Goal: Task Accomplishment & Management: Complete application form

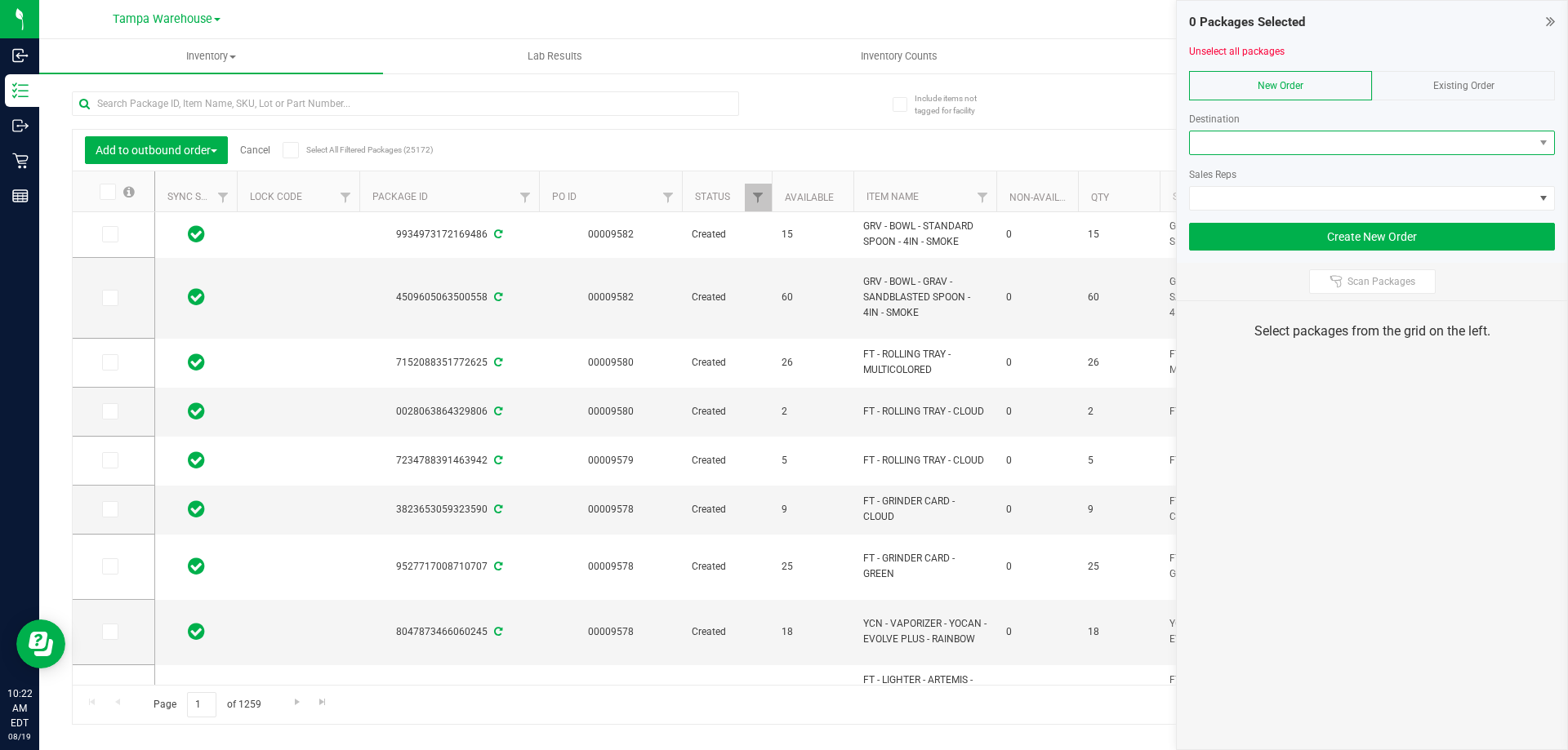
click at [1229, 140] on span at bounding box center [1361, 143] width 344 height 22
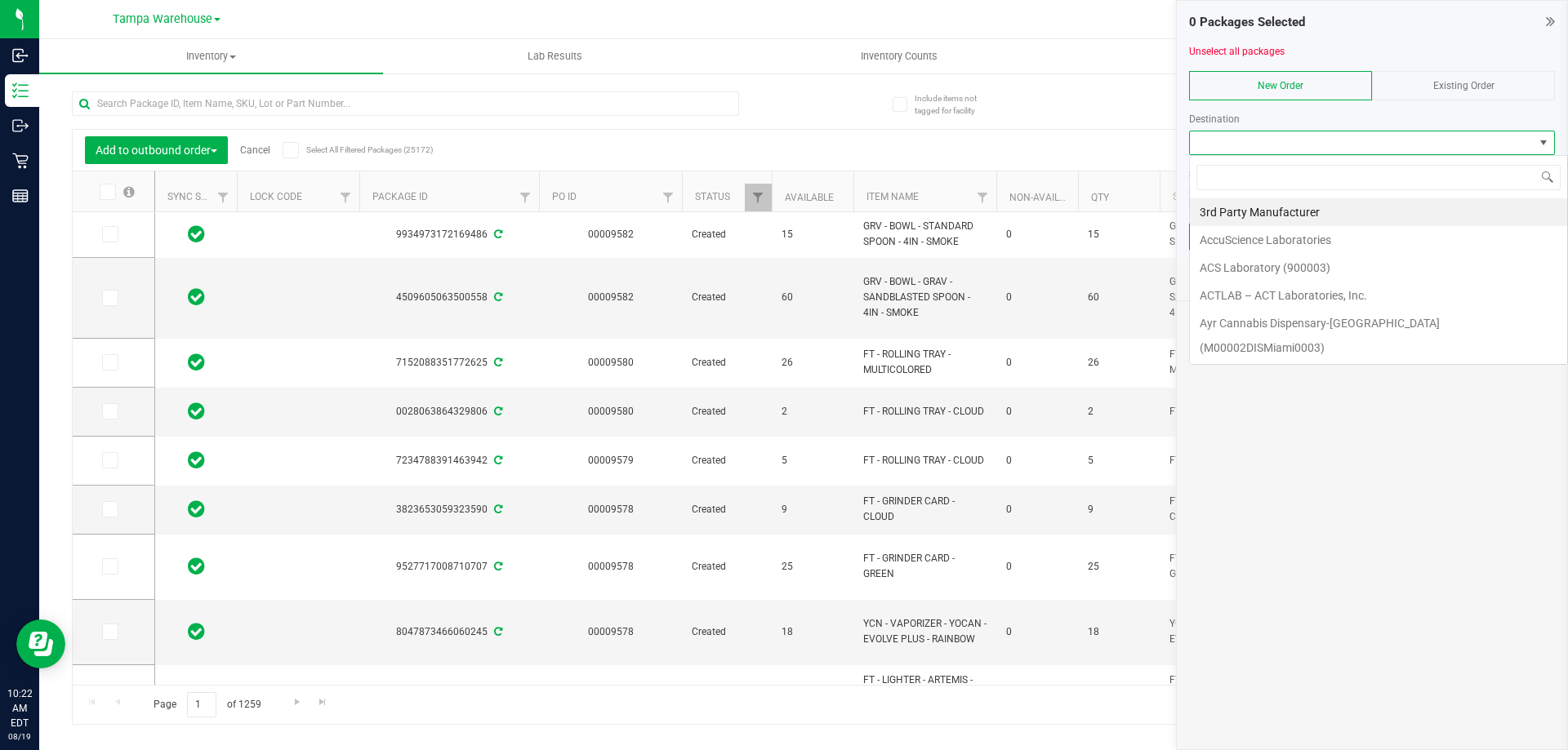
scroll to position [24, 366]
type input "wpb"
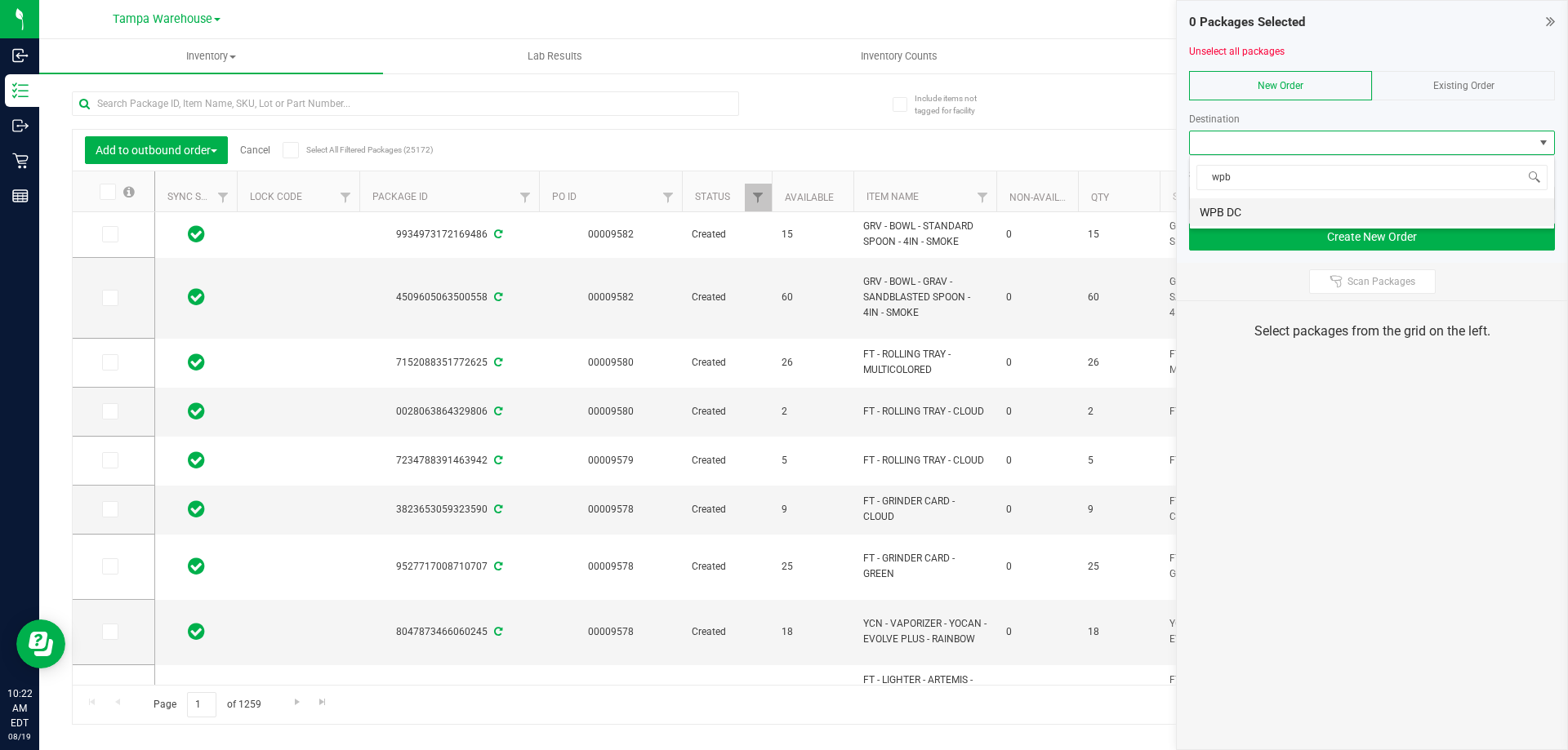
click at [1256, 206] on li "WPB DC" at bounding box center [1372, 212] width 364 height 28
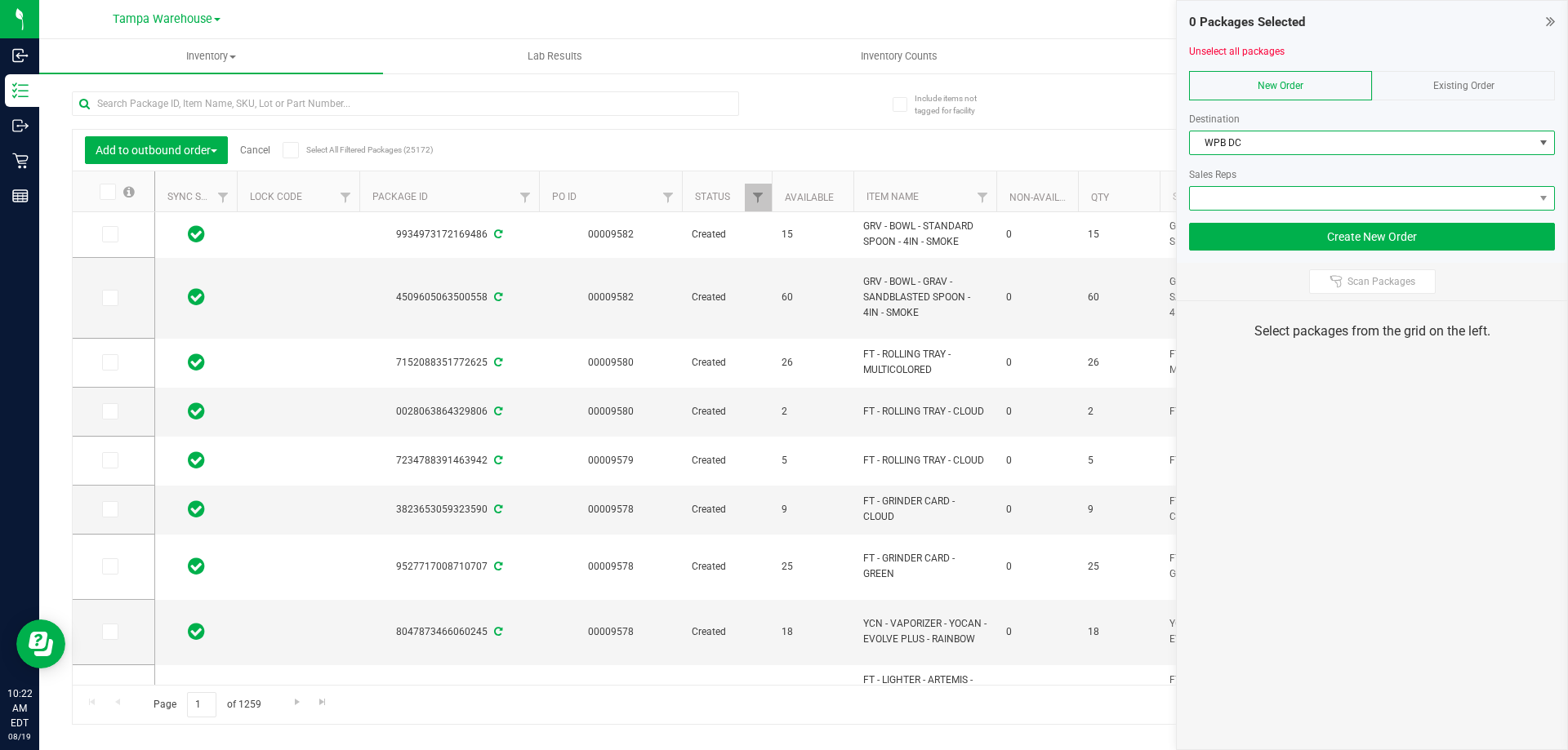
click at [1274, 193] on span at bounding box center [1361, 198] width 344 height 22
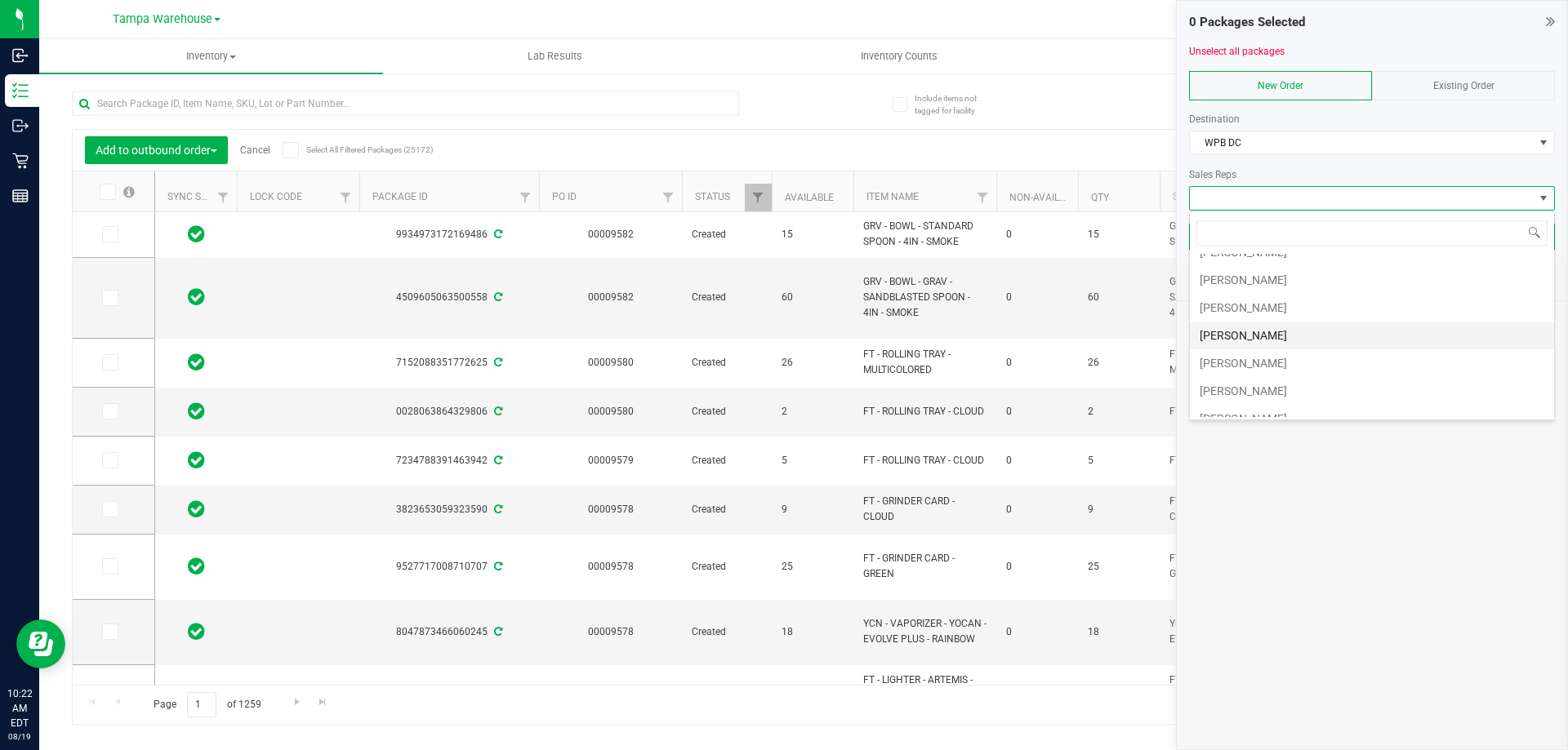
scroll to position [163, 0]
click at [1278, 270] on li "[PERSON_NAME]" at bounding box center [1372, 271] width 364 height 28
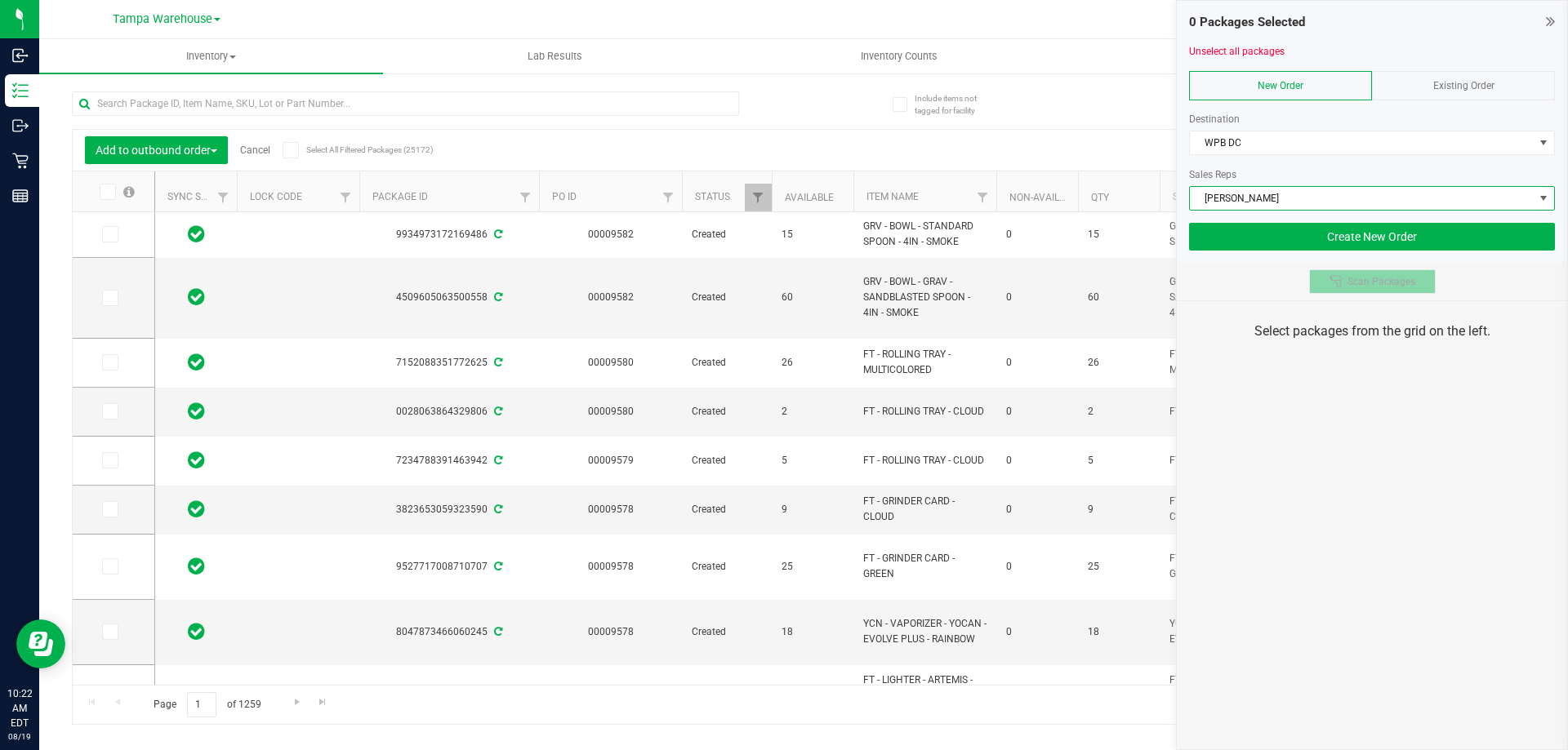
click at [1347, 279] on span "Scan Packages" at bounding box center [1381, 281] width 67 height 13
click at [1308, 445] on div "0 Packages Selected Unselect all packages New Order Existing Order Destination …" at bounding box center [1372, 375] width 392 height 750
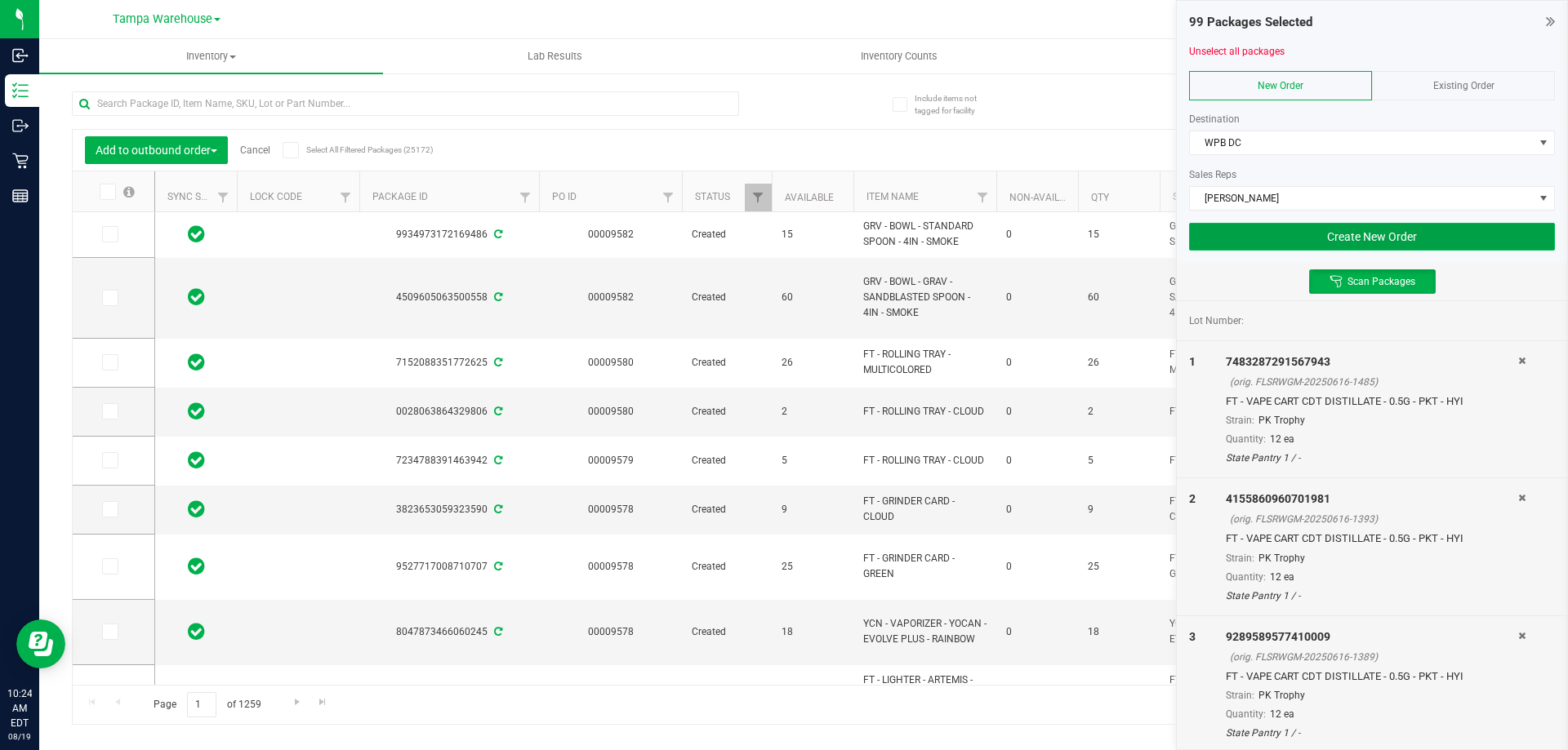
click at [1438, 247] on button "Create New Order" at bounding box center [1372, 237] width 366 height 28
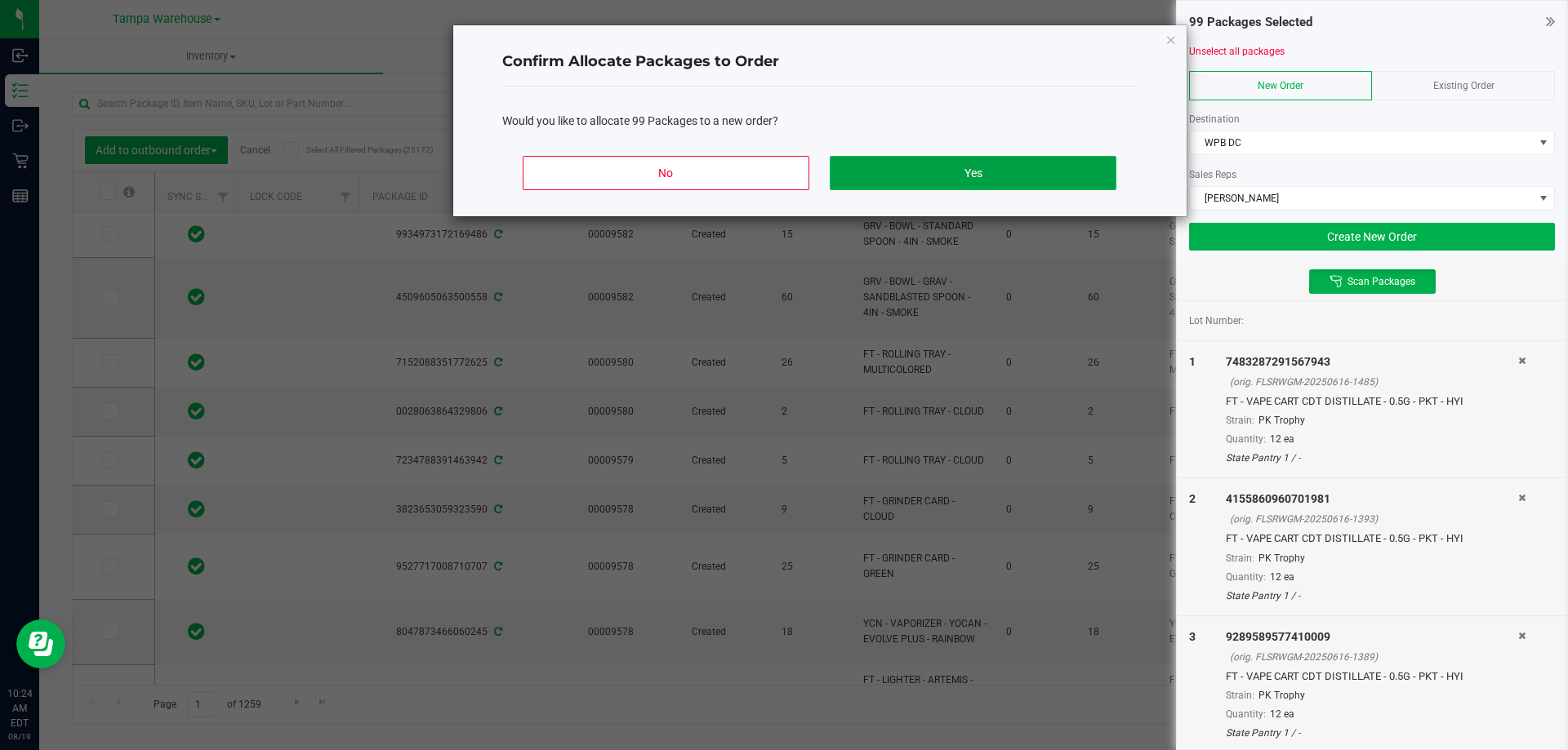
click at [1017, 168] on button "Yes" at bounding box center [973, 173] width 286 height 35
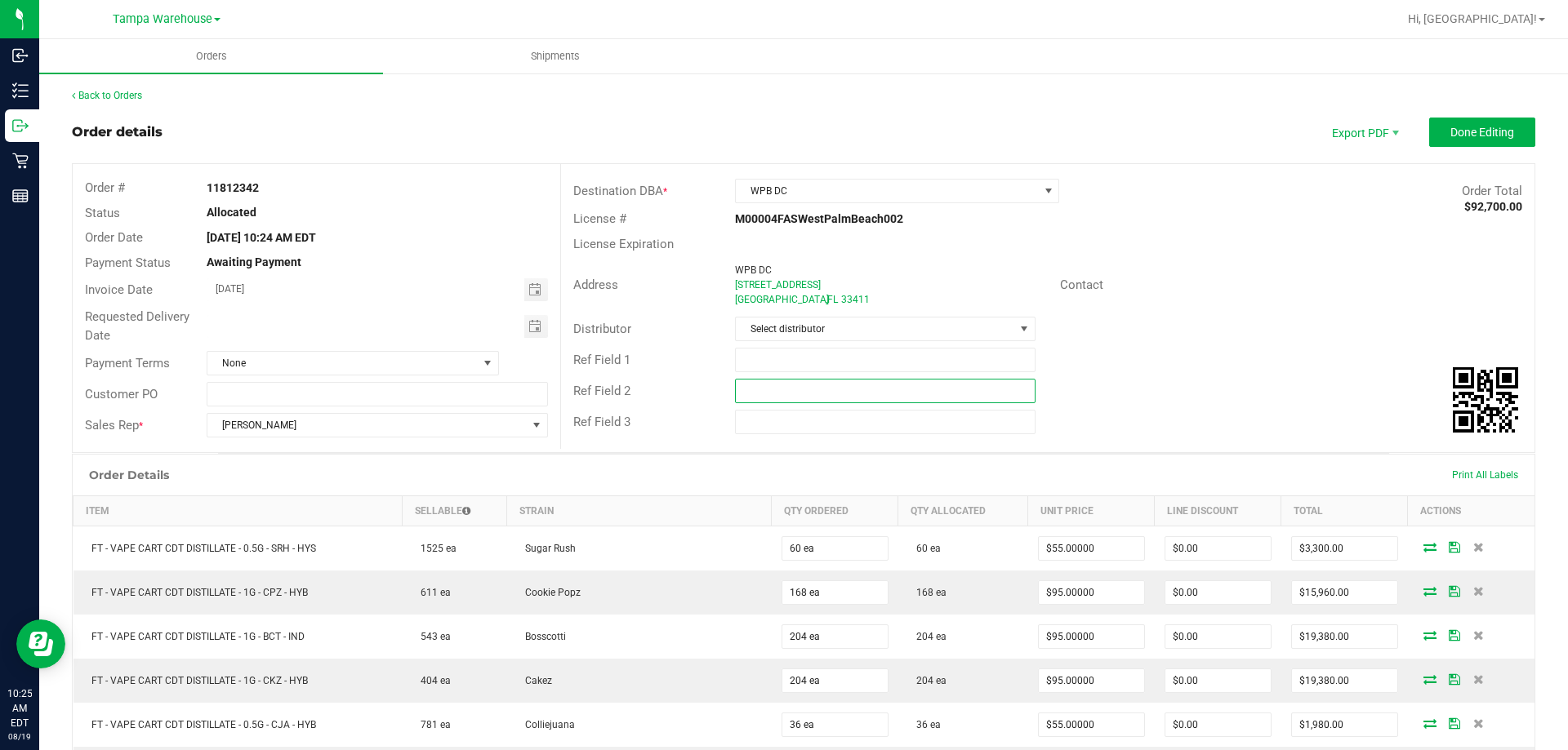
click at [888, 387] on input "text" at bounding box center [884, 391] width 299 height 24
paste input "cannabis"
type input "cannabis"
click at [885, 362] on input "text" at bounding box center [884, 360] width 299 height 24
type input "WPB DC PG2"
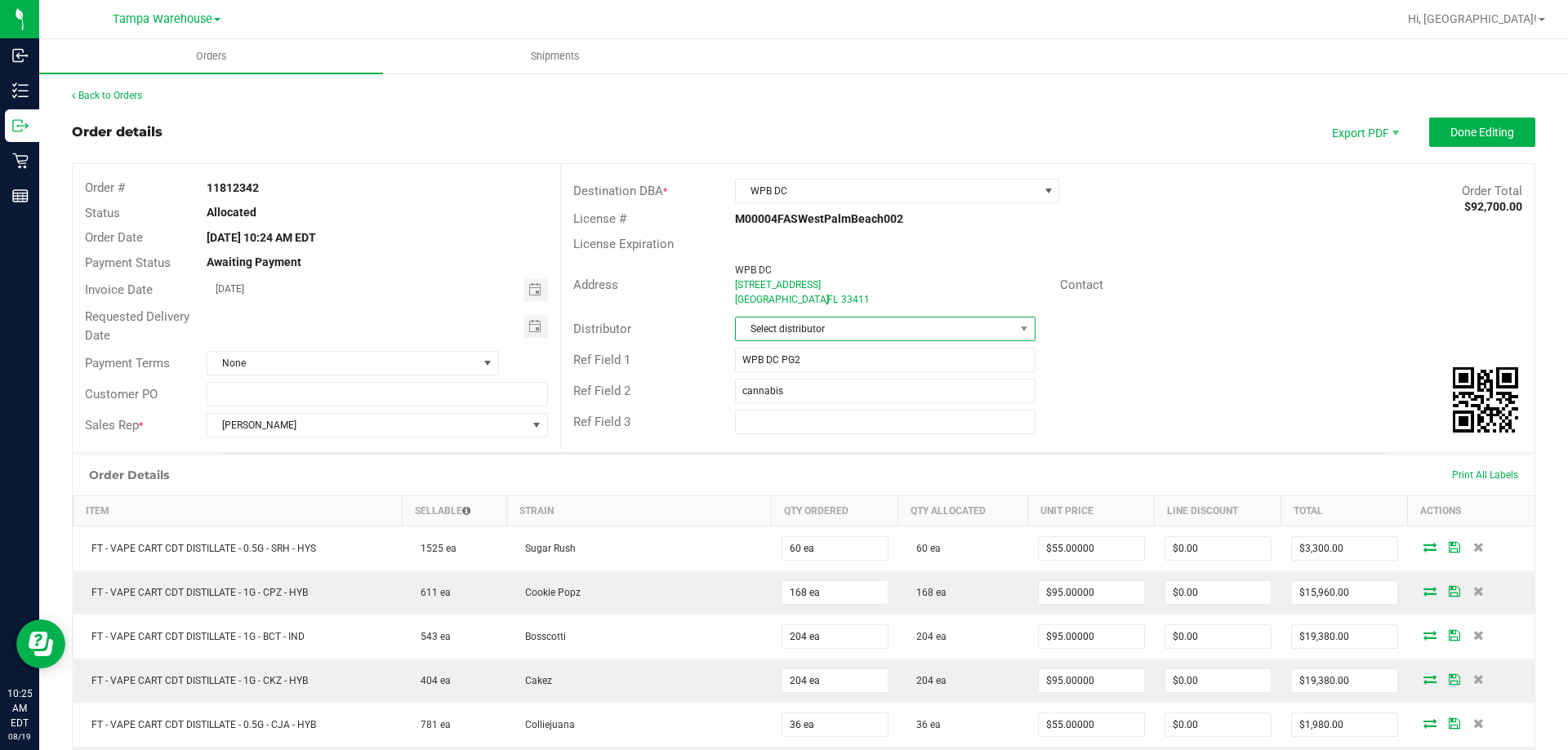
click at [884, 324] on span "Select distributor" at bounding box center [874, 329] width 278 height 22
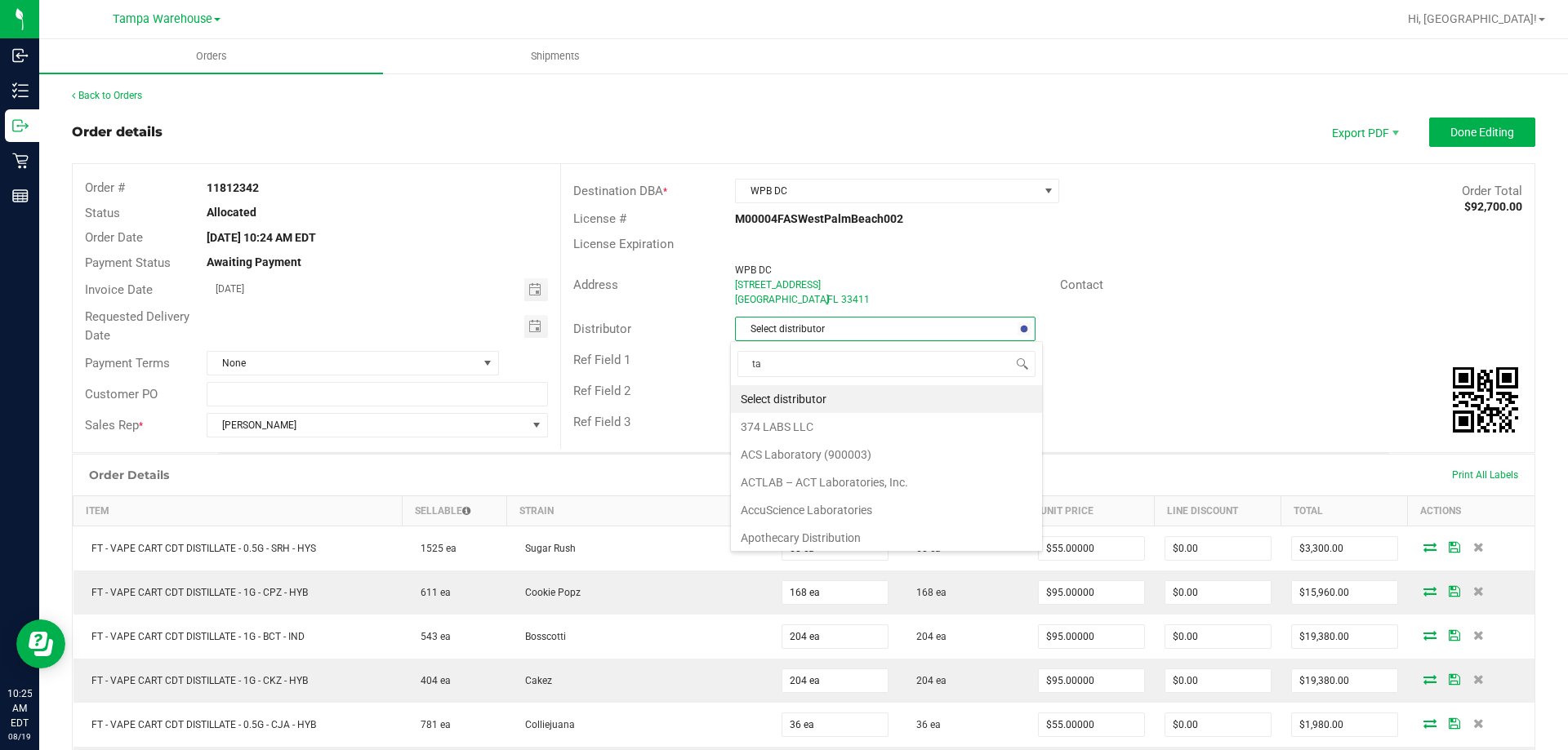
type input "tam"
click at [791, 425] on li "Tampa Warehouse" at bounding box center [879, 426] width 296 height 28
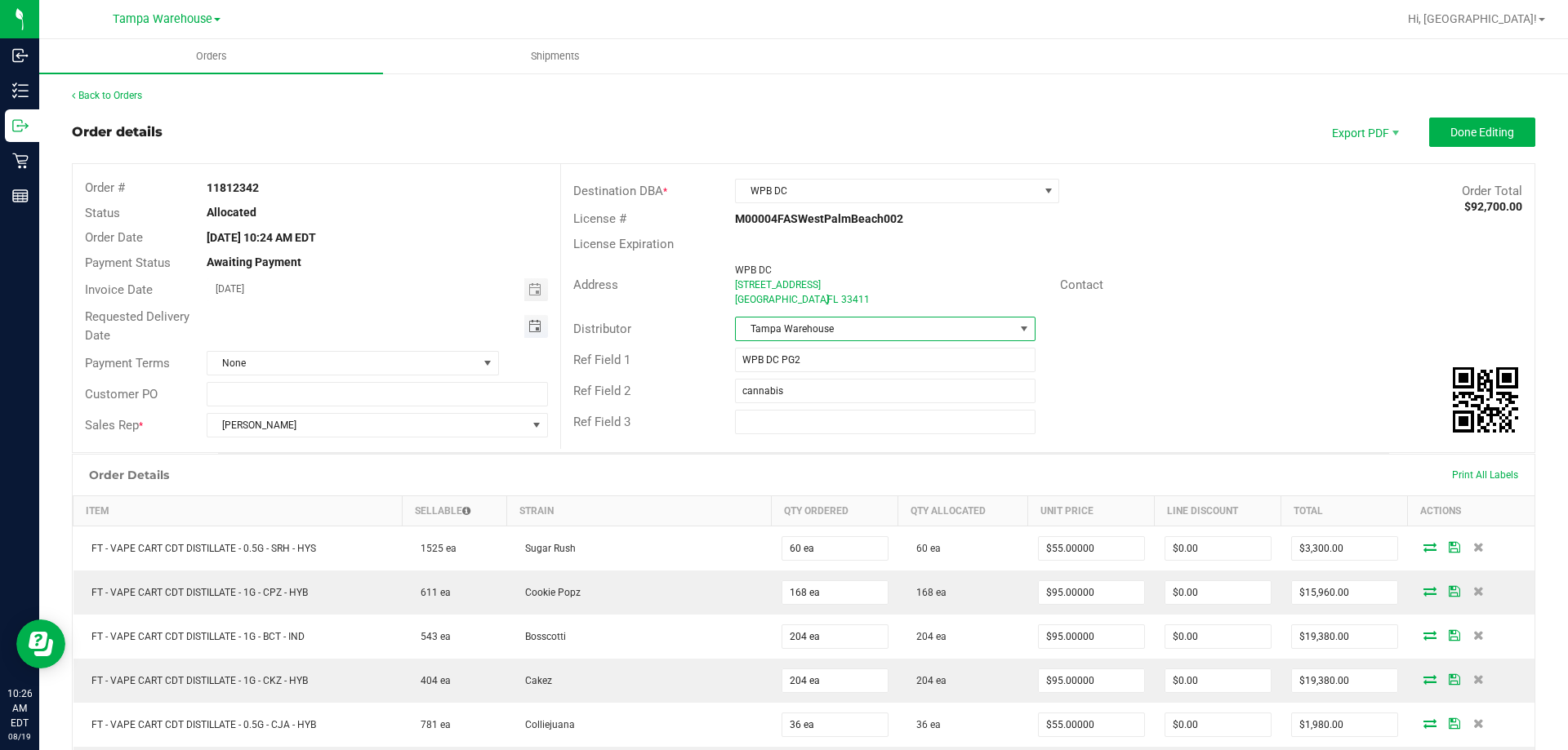
click at [535, 324] on span "Toggle calendar" at bounding box center [535, 326] width 13 height 13
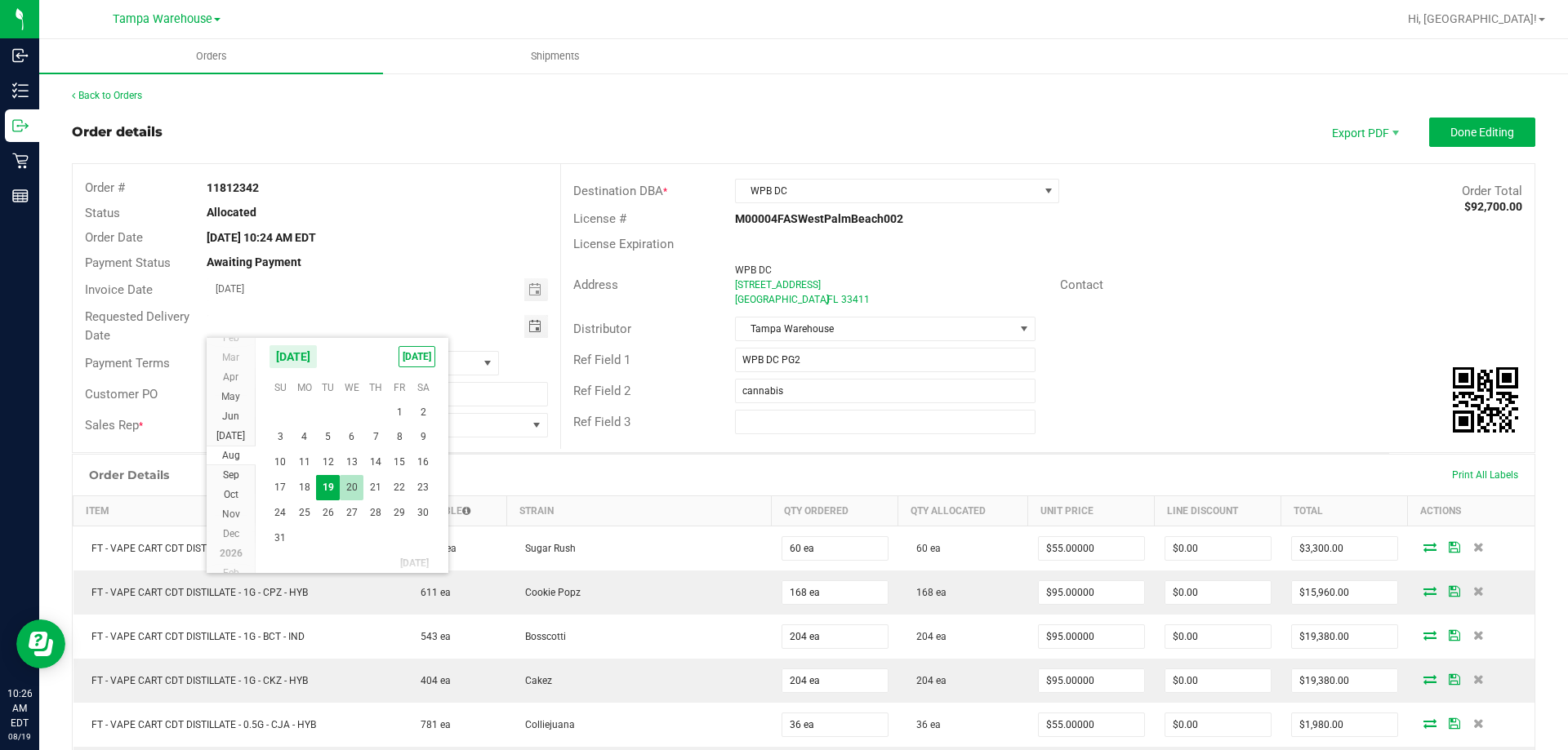
click at [355, 488] on span "20" at bounding box center [351, 487] width 23 height 25
type input "[DATE]"
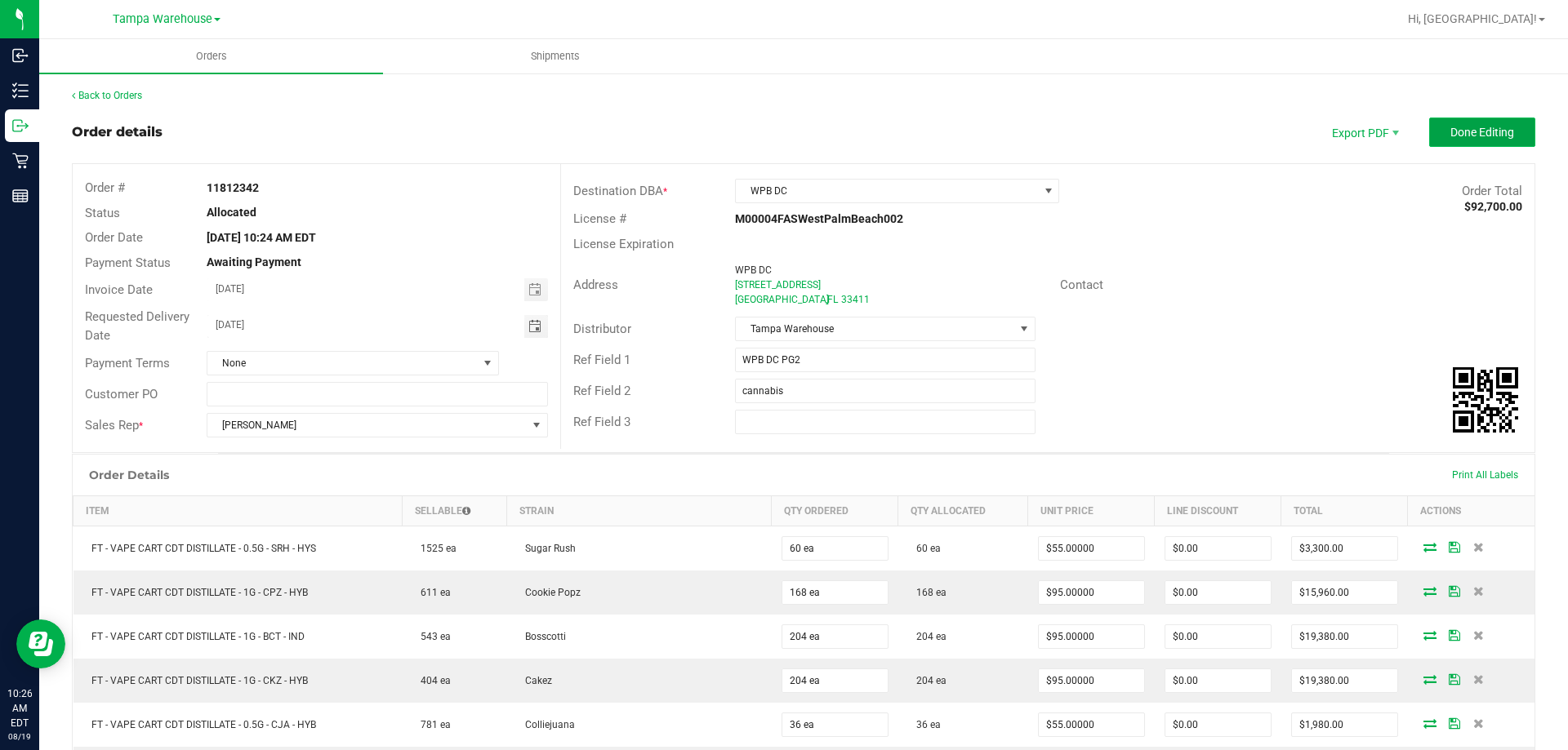
click at [1455, 119] on button "Done Editing" at bounding box center [1481, 132] width 106 height 29
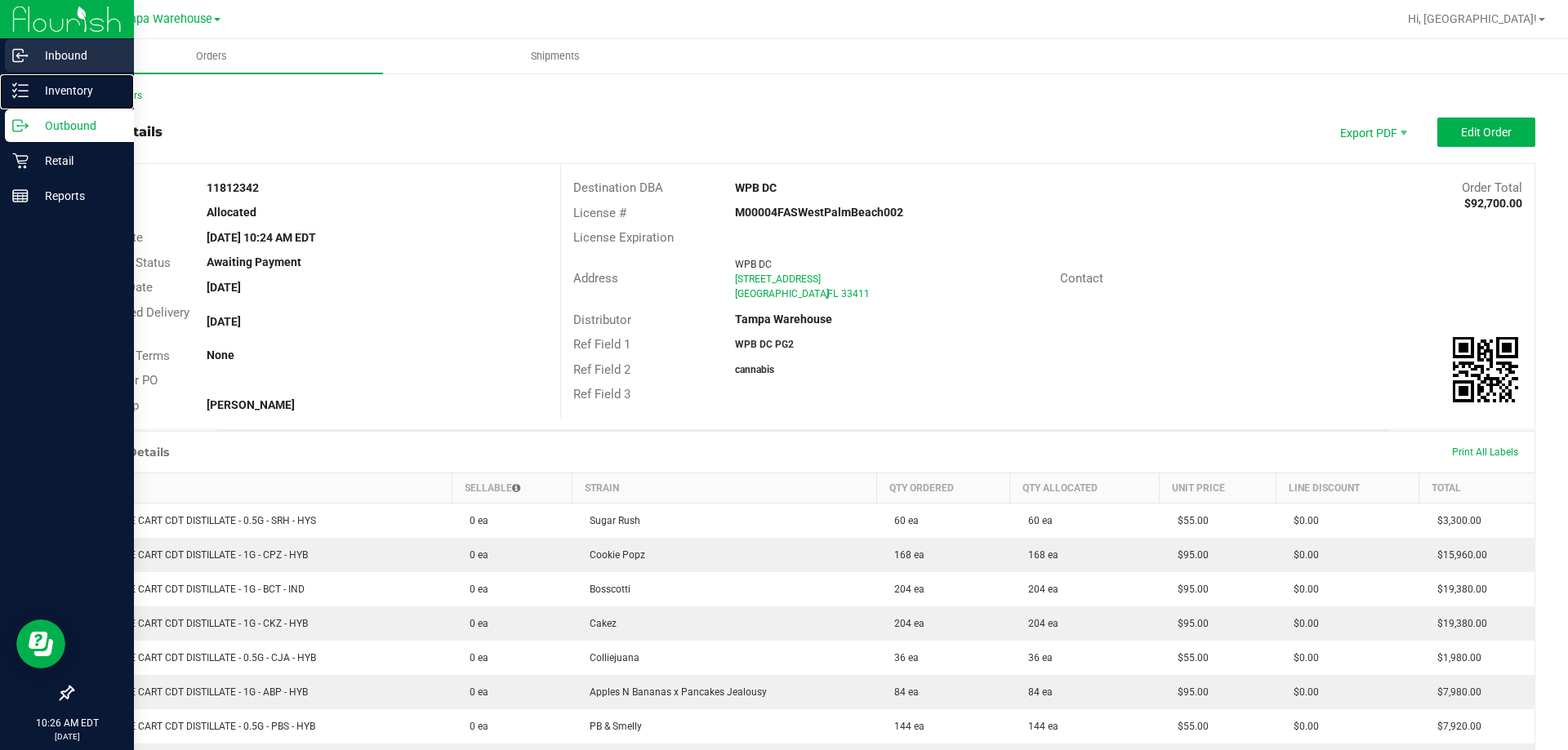
click at [31, 87] on p "Inventory" at bounding box center [77, 90] width 98 height 20
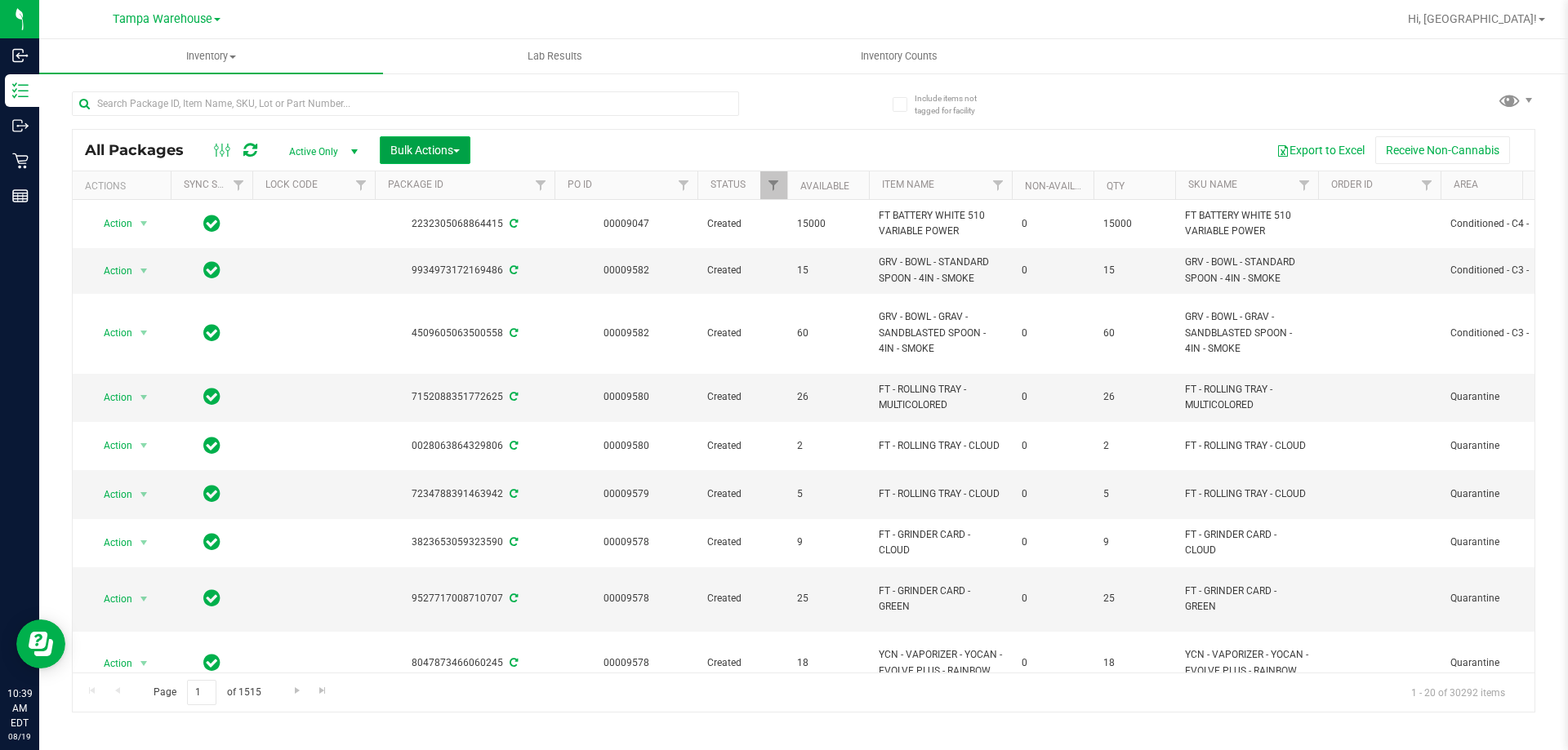
click at [457, 151] on span "button" at bounding box center [457, 151] width 7 height 3
click at [465, 195] on div "Add to outbound order" at bounding box center [456, 189] width 133 height 26
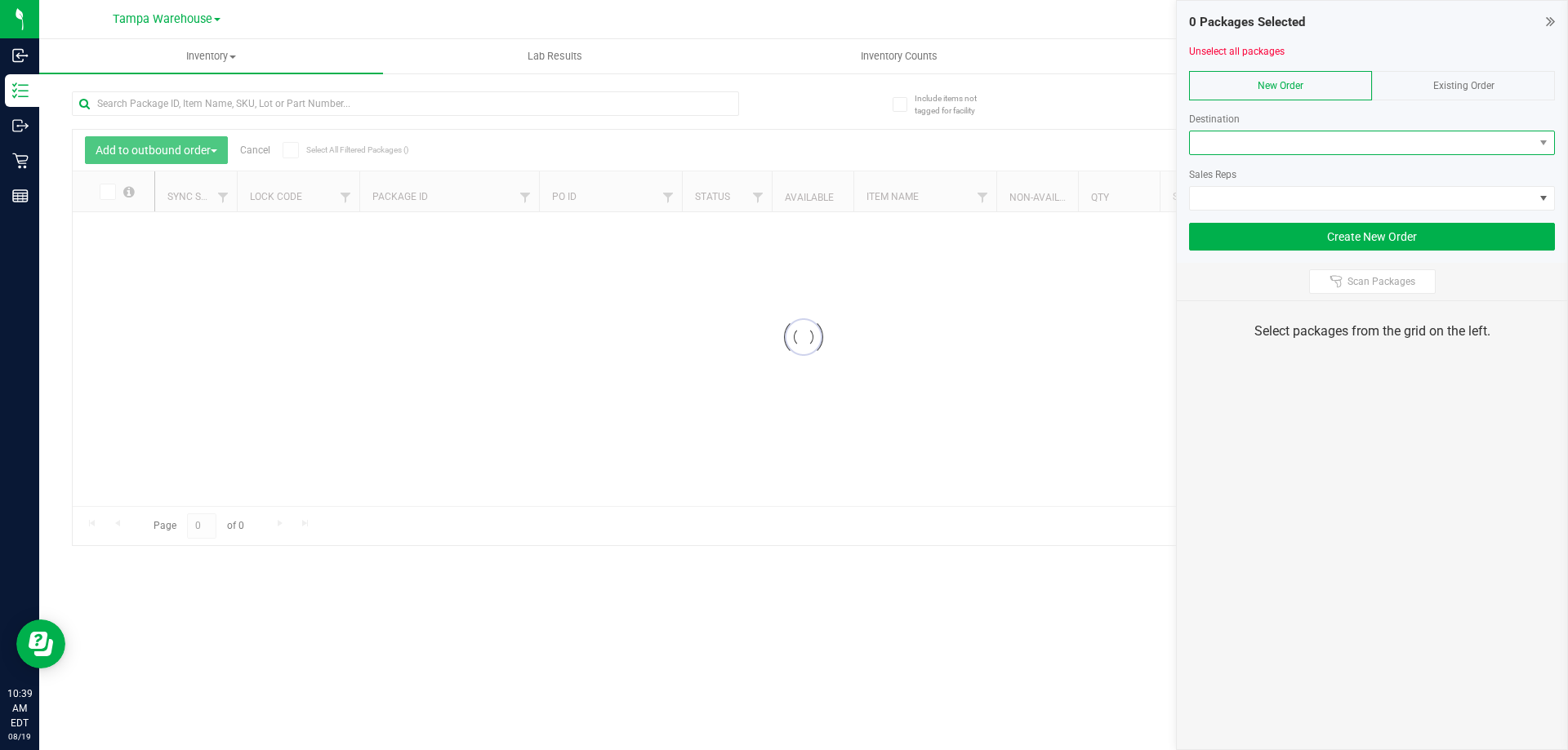
click at [1268, 138] on span at bounding box center [1361, 143] width 344 height 22
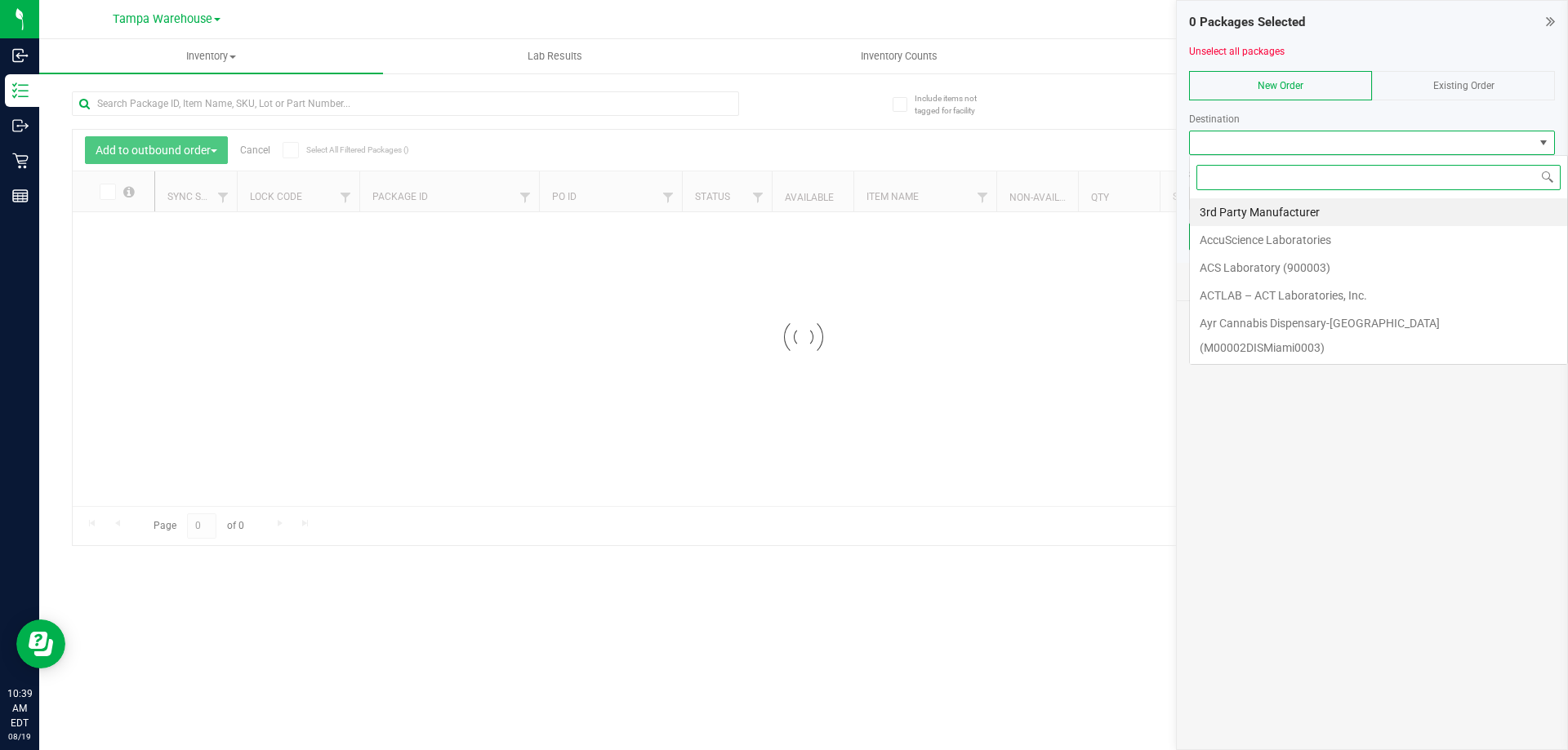
scroll to position [24, 366]
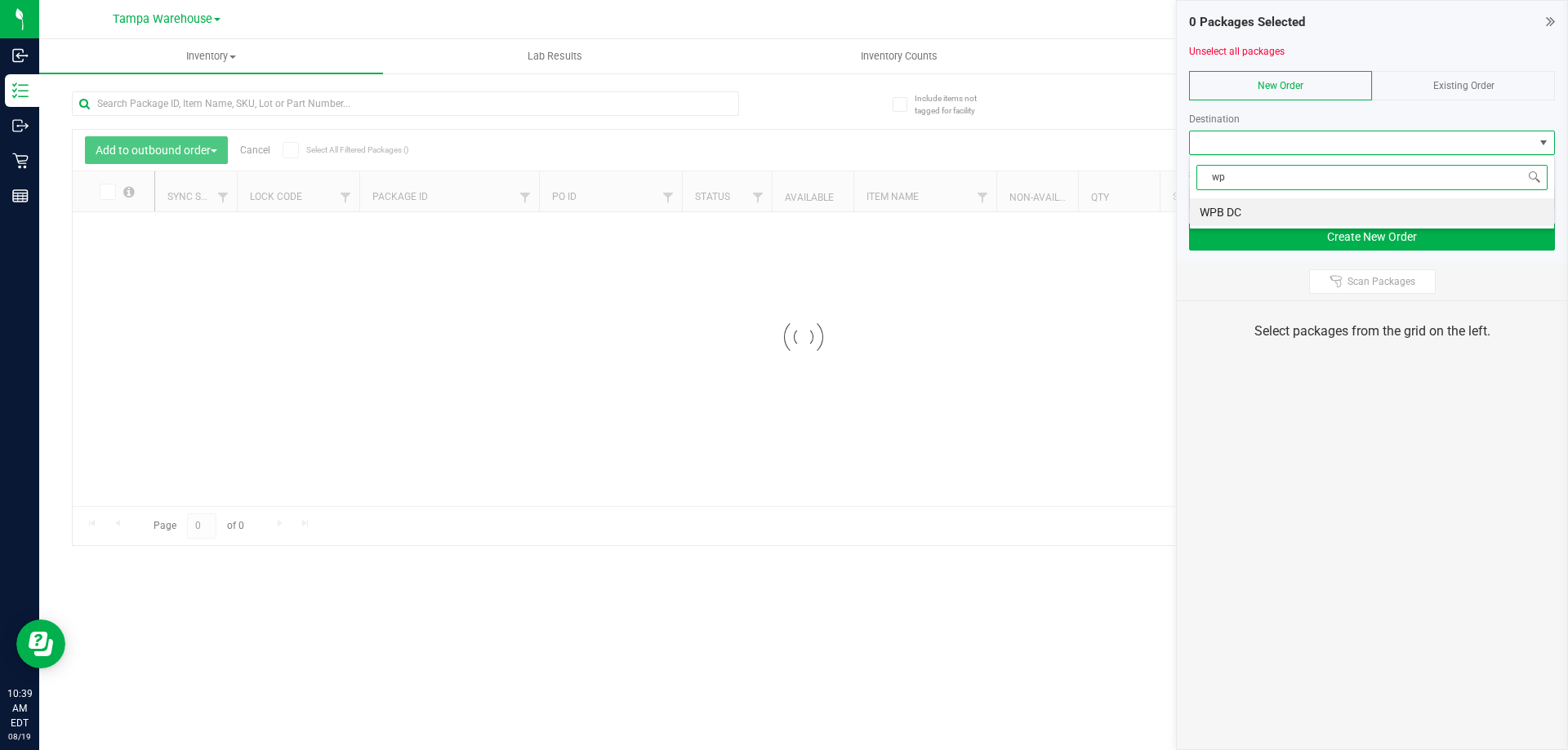
type input "wpb"
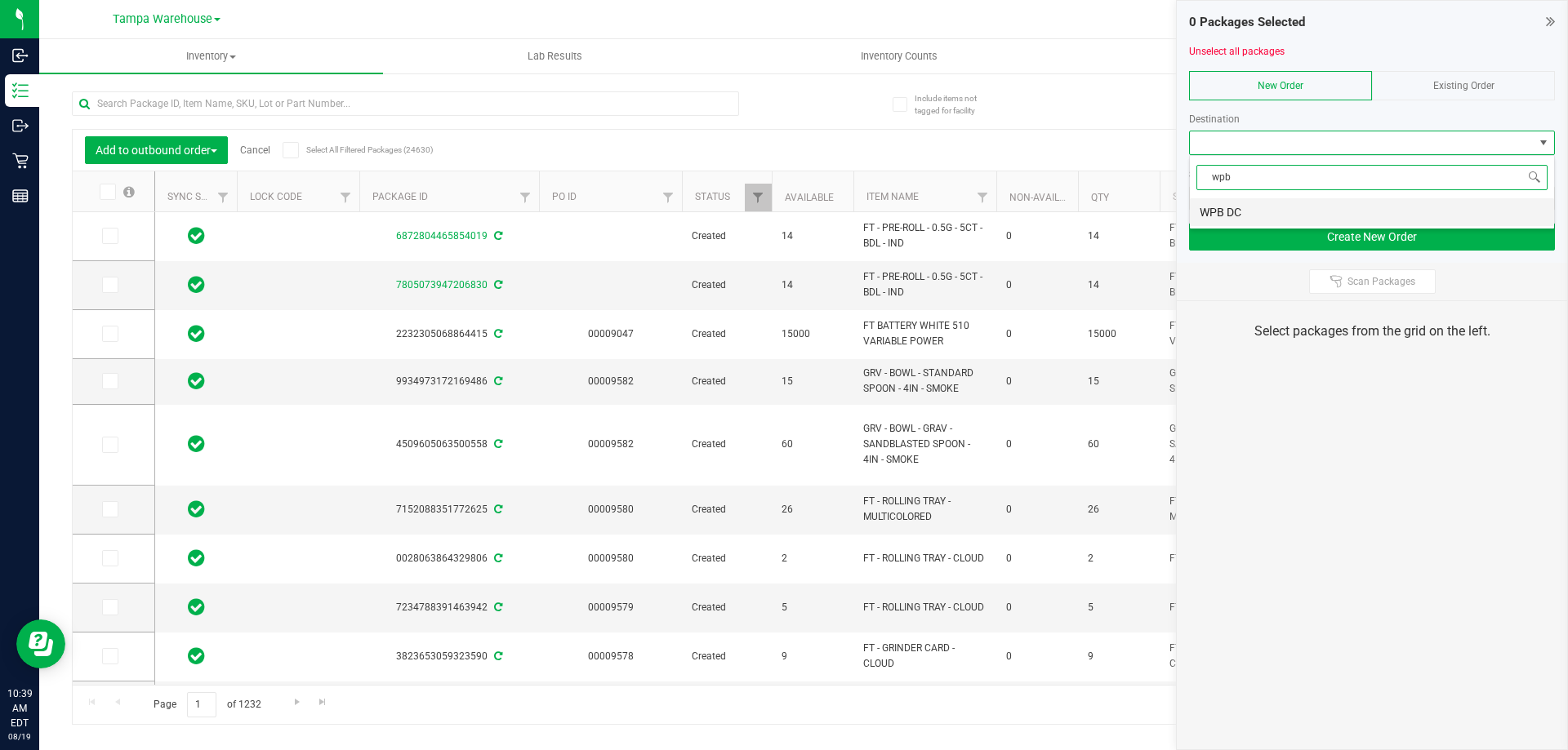
click at [1263, 208] on li "WPB DC" at bounding box center [1372, 212] width 364 height 28
click at [1270, 196] on span at bounding box center [1361, 198] width 344 height 22
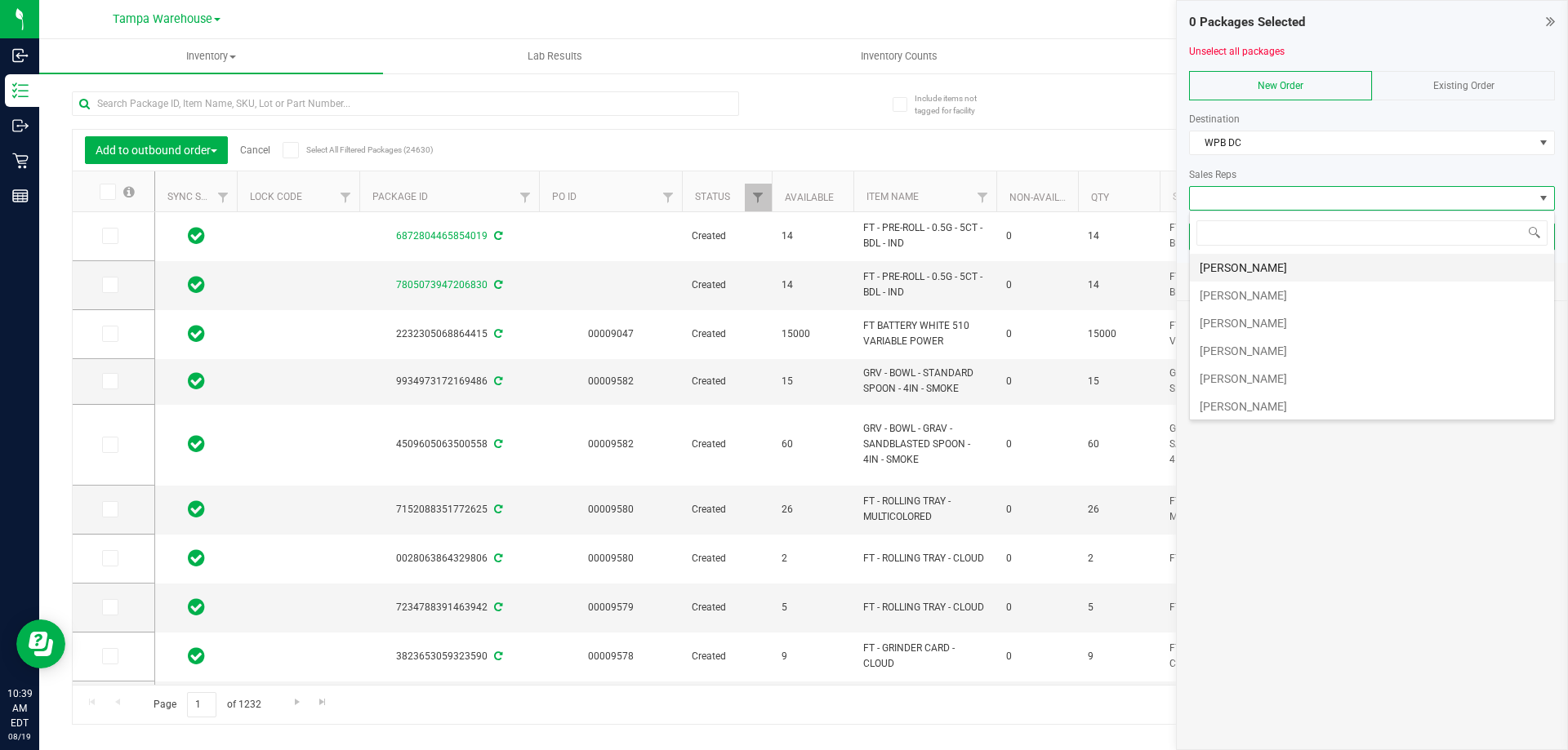
scroll to position [81, 0]
click at [1279, 344] on li "[PERSON_NAME]" at bounding box center [1372, 353] width 364 height 28
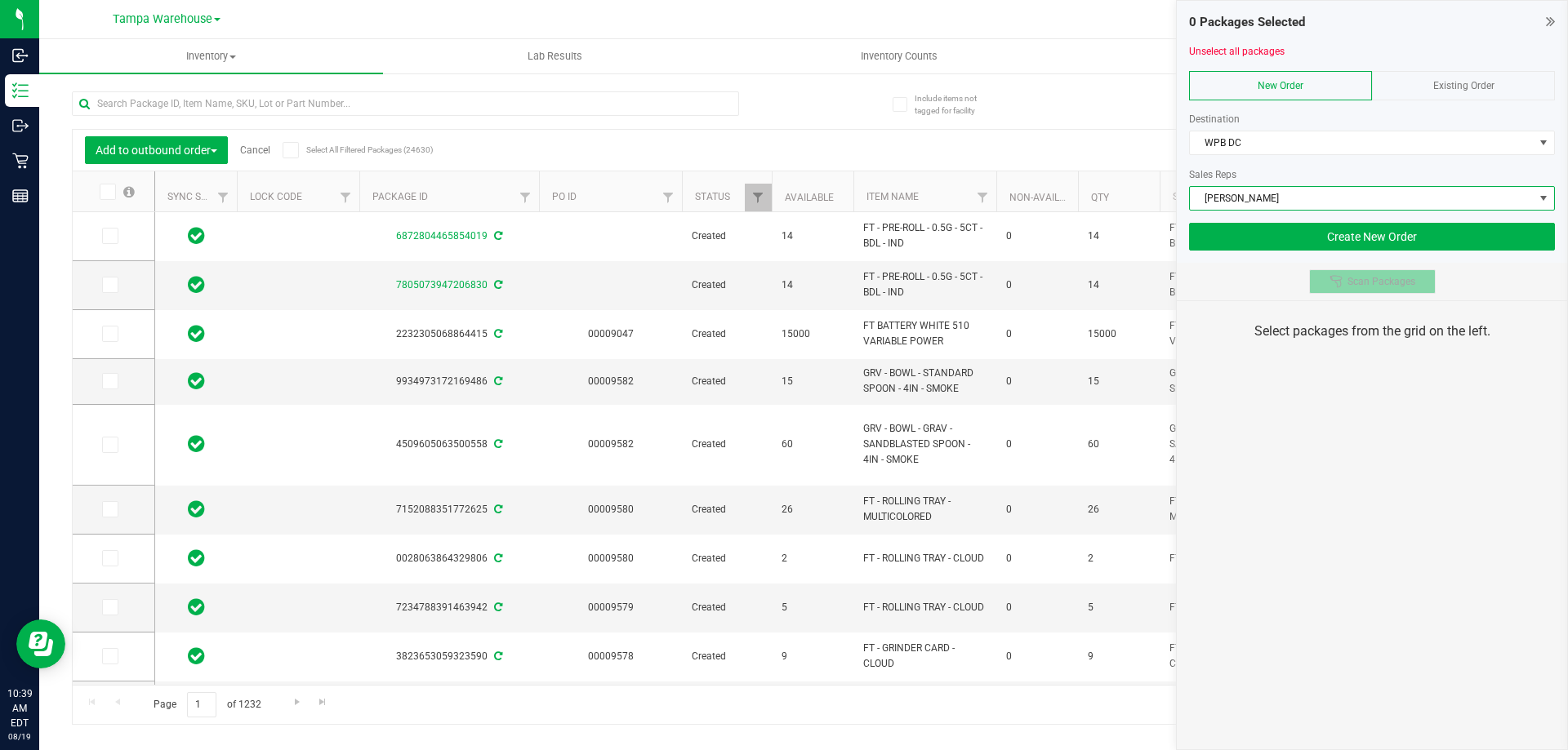
click at [1379, 288] on button "Scan Packages" at bounding box center [1372, 281] width 126 height 24
click at [1364, 390] on div "0 Packages Selected Unselect all packages New Order Existing Order Destination …" at bounding box center [1372, 375] width 392 height 750
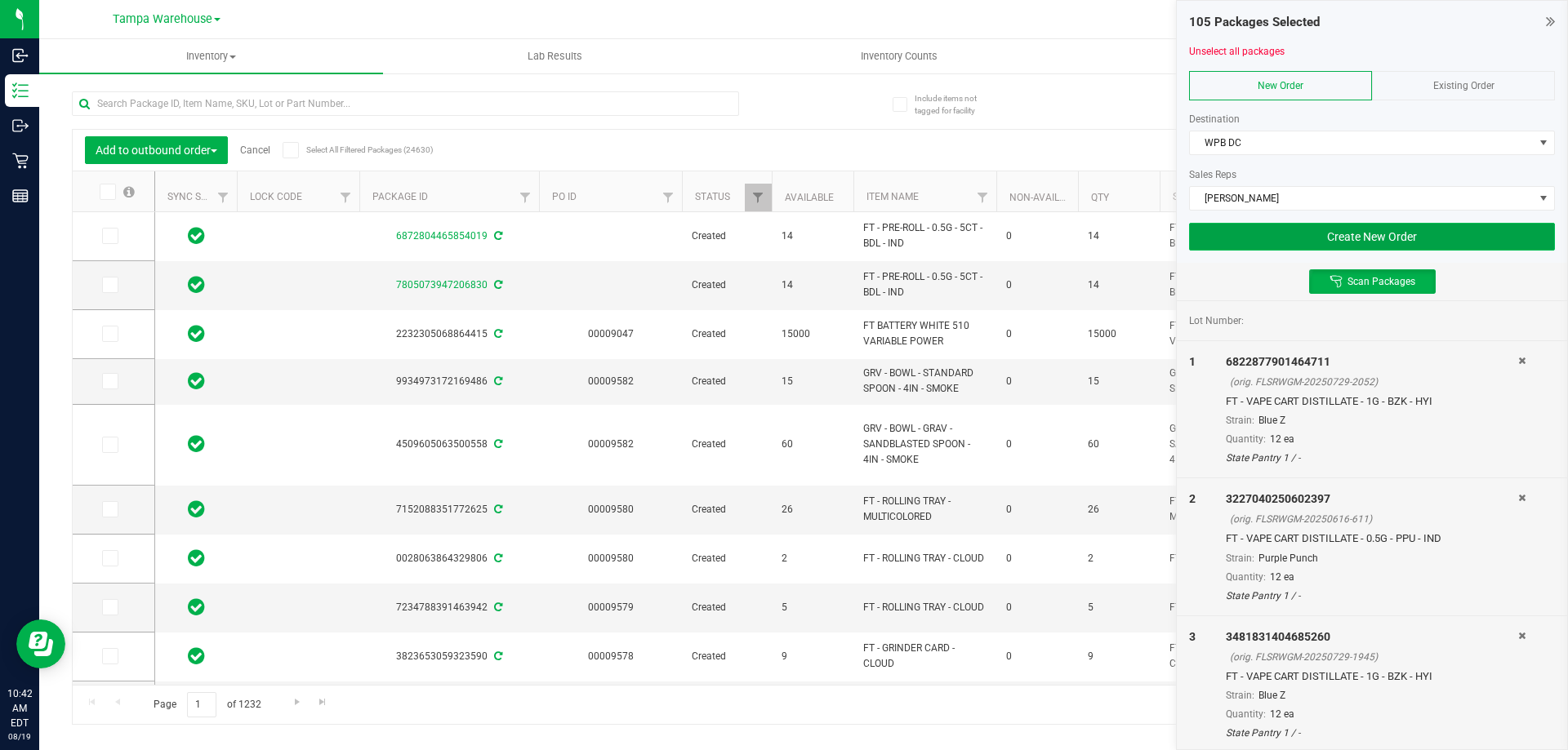
click at [1359, 233] on button "Create New Order" at bounding box center [1372, 237] width 366 height 28
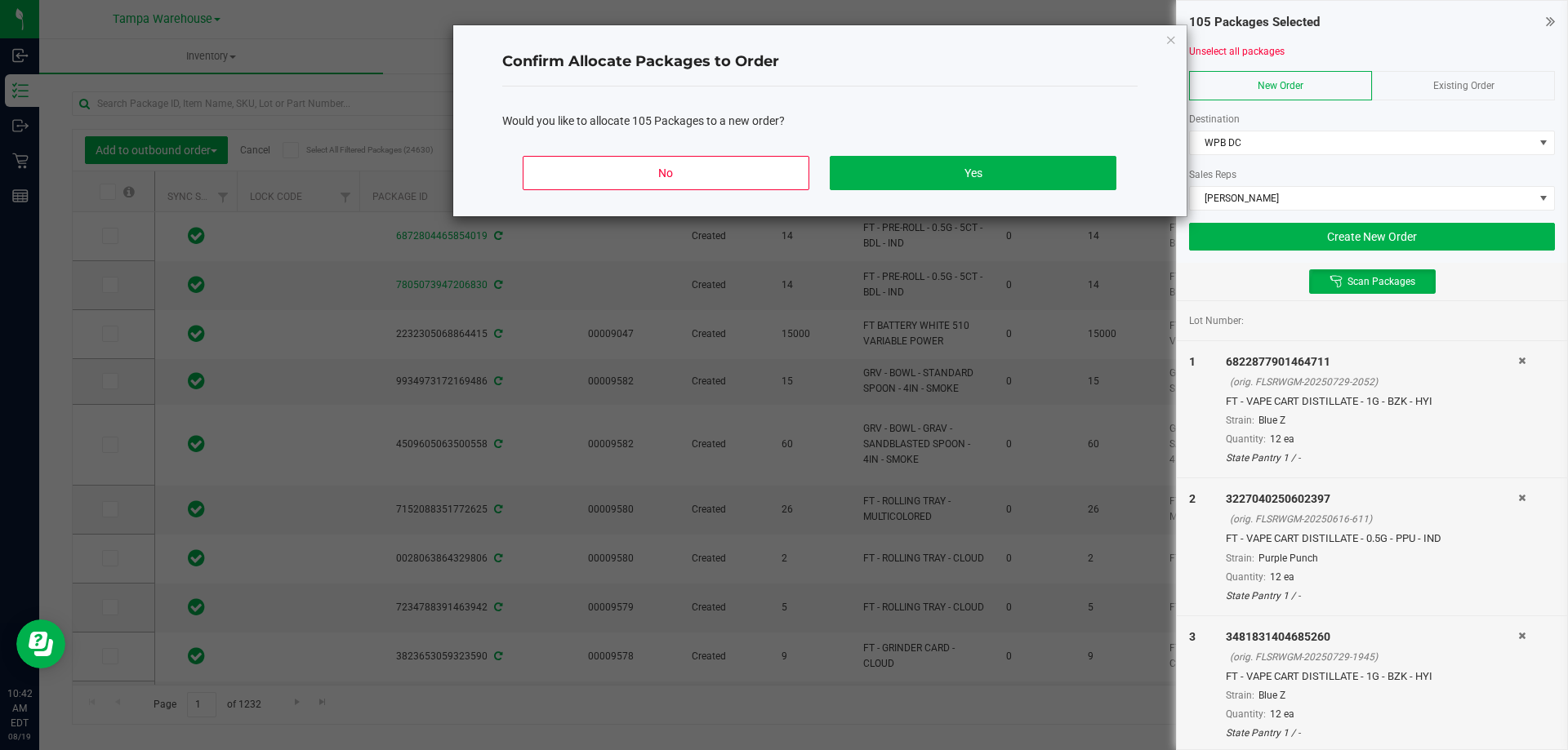
click at [1038, 153] on div "No Yes" at bounding box center [819, 179] width 635 height 74
click at [994, 183] on button "Yes" at bounding box center [973, 173] width 286 height 35
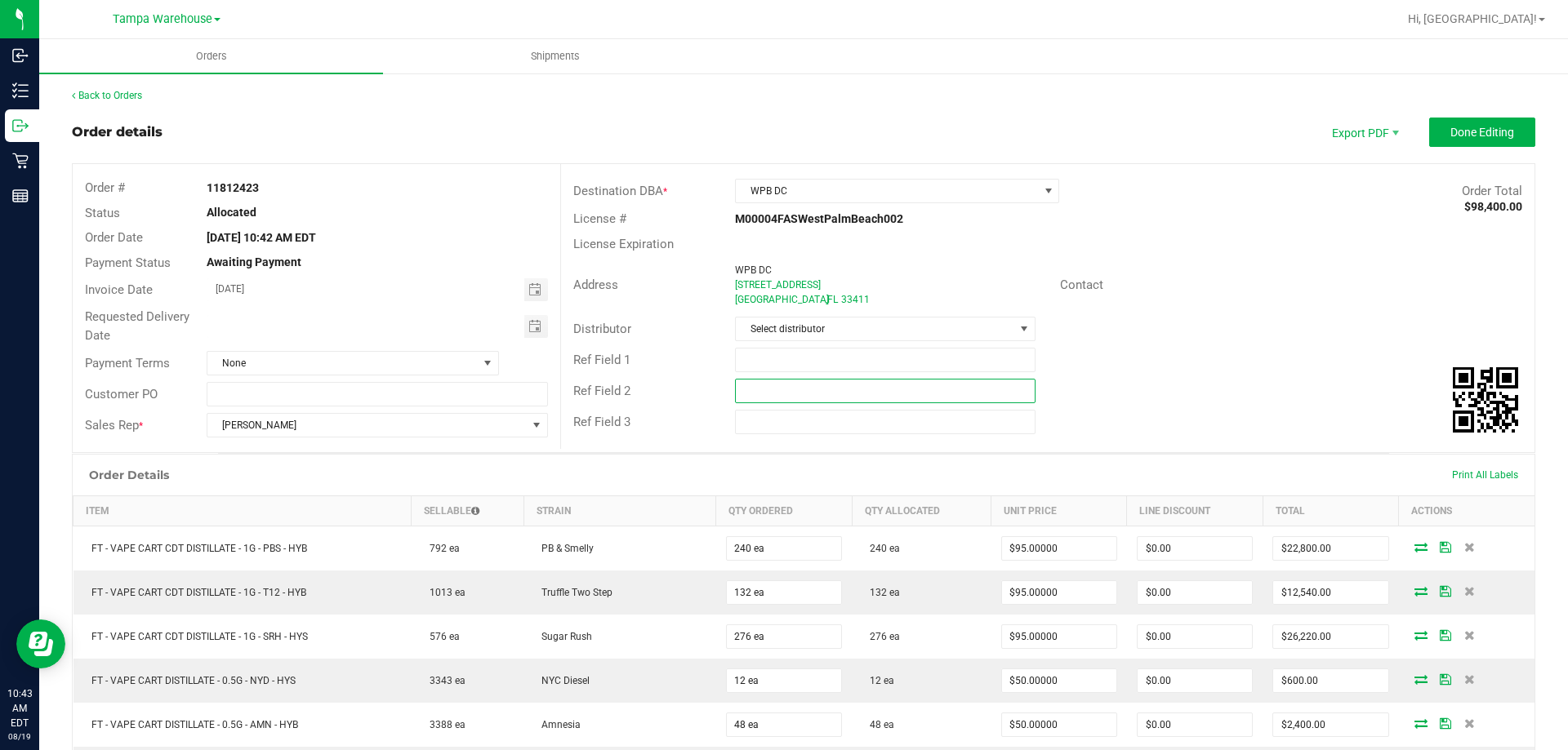
click at [871, 391] on input "text" at bounding box center [884, 391] width 299 height 24
paste input "cannabis"
type input "cannabis"
click at [850, 359] on input "text" at bounding box center [884, 360] width 299 height 24
type input "WPB DC PG4"
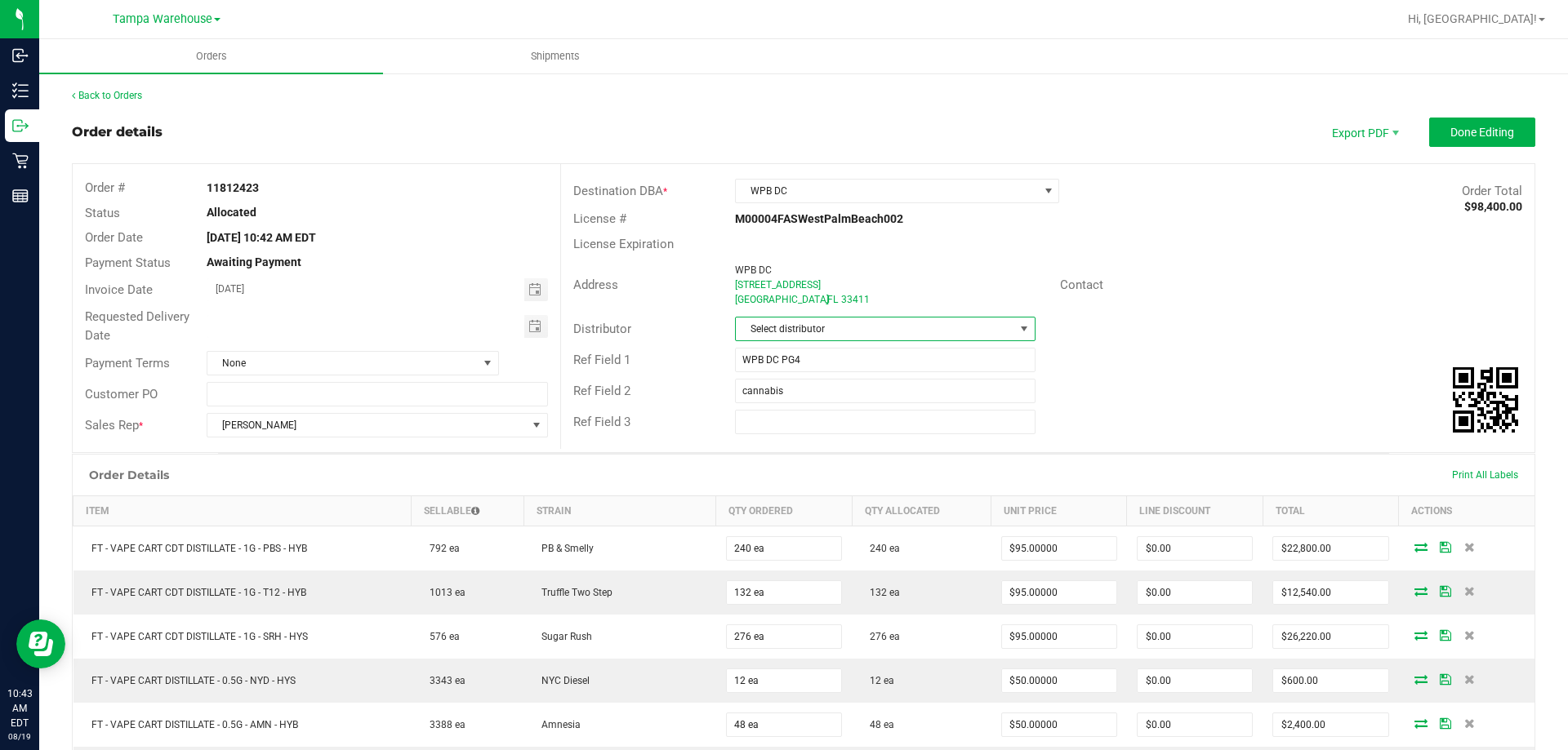
click at [865, 329] on span "Select distributor" at bounding box center [874, 329] width 278 height 22
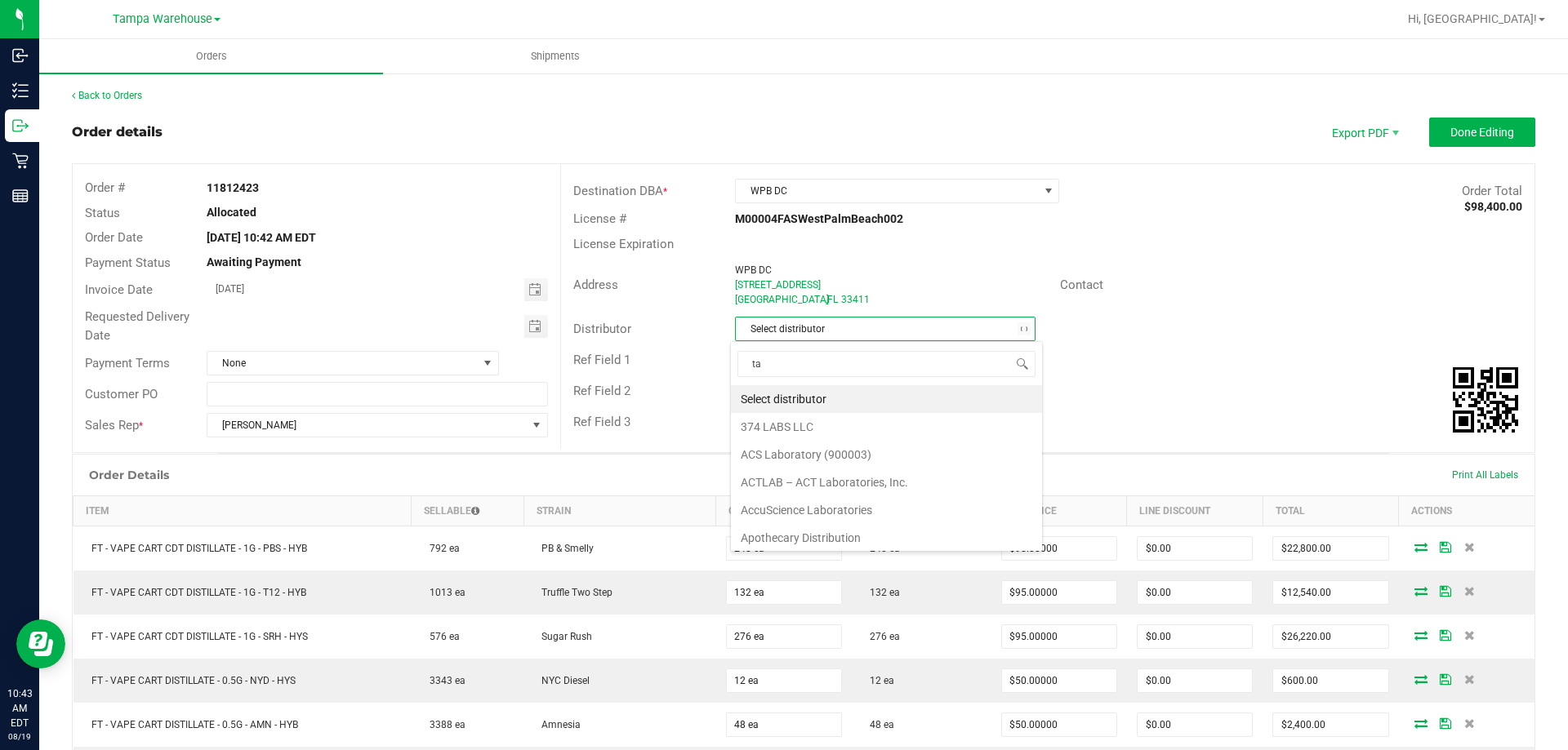
scroll to position [24, 297]
type input "tam"
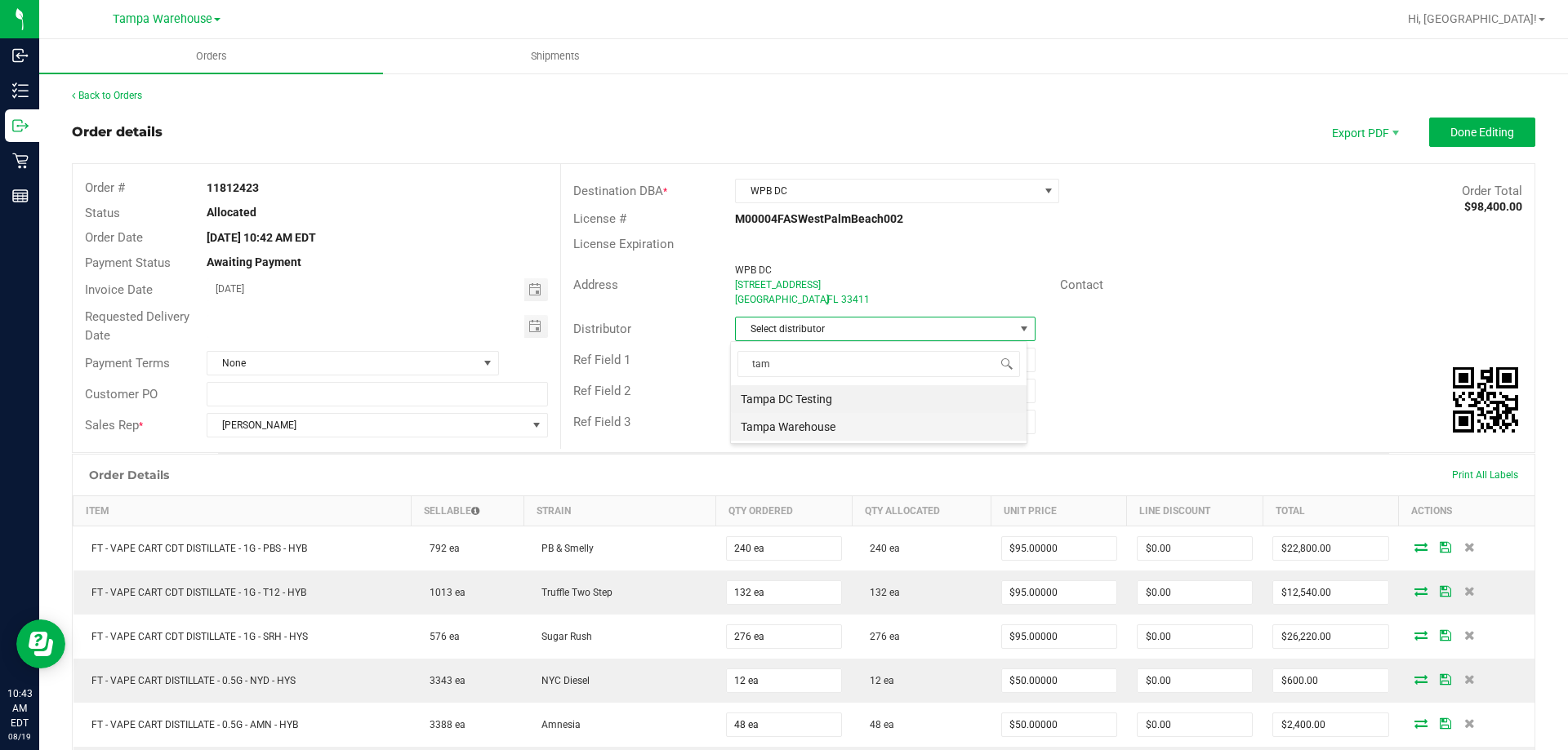
click at [798, 426] on li "Tampa Warehouse" at bounding box center [879, 426] width 296 height 28
click at [529, 331] on span "Toggle calendar" at bounding box center [535, 326] width 13 height 13
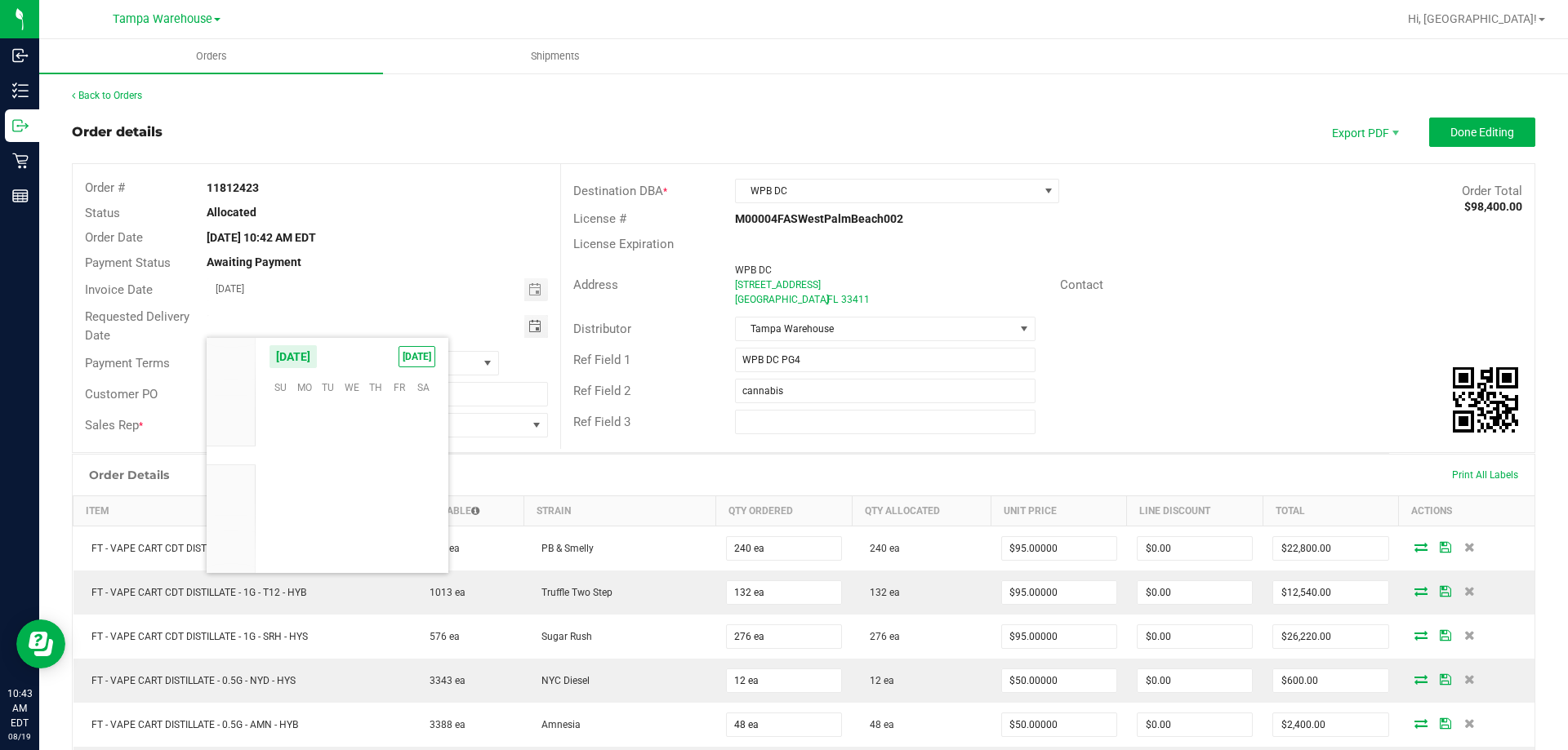
scroll to position [264568, 0]
click at [345, 478] on span "20" at bounding box center [351, 487] width 23 height 25
type input "[DATE]"
click at [1454, 130] on span "Done Editing" at bounding box center [1482, 131] width 64 height 13
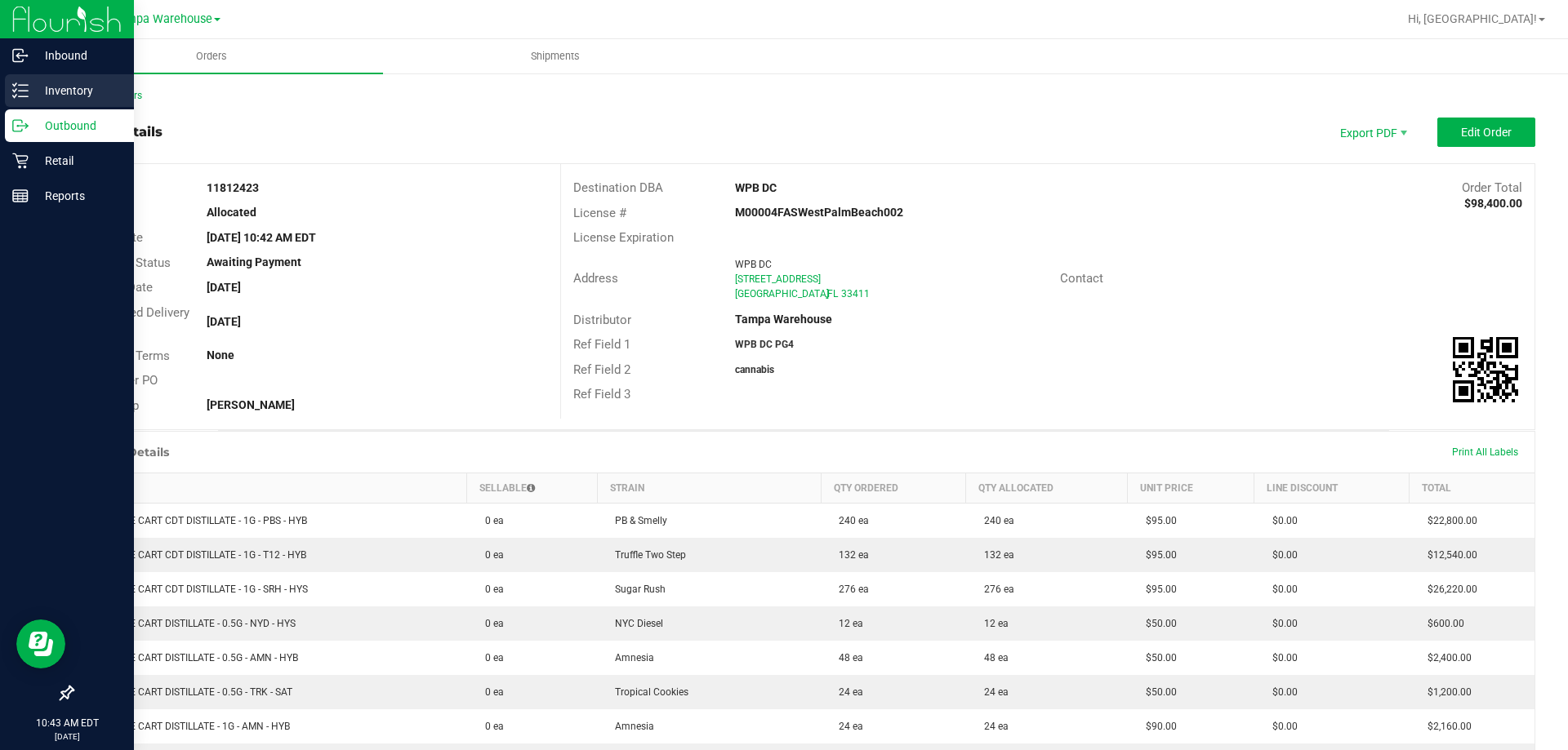
click at [28, 93] on icon at bounding box center [20, 90] width 16 height 16
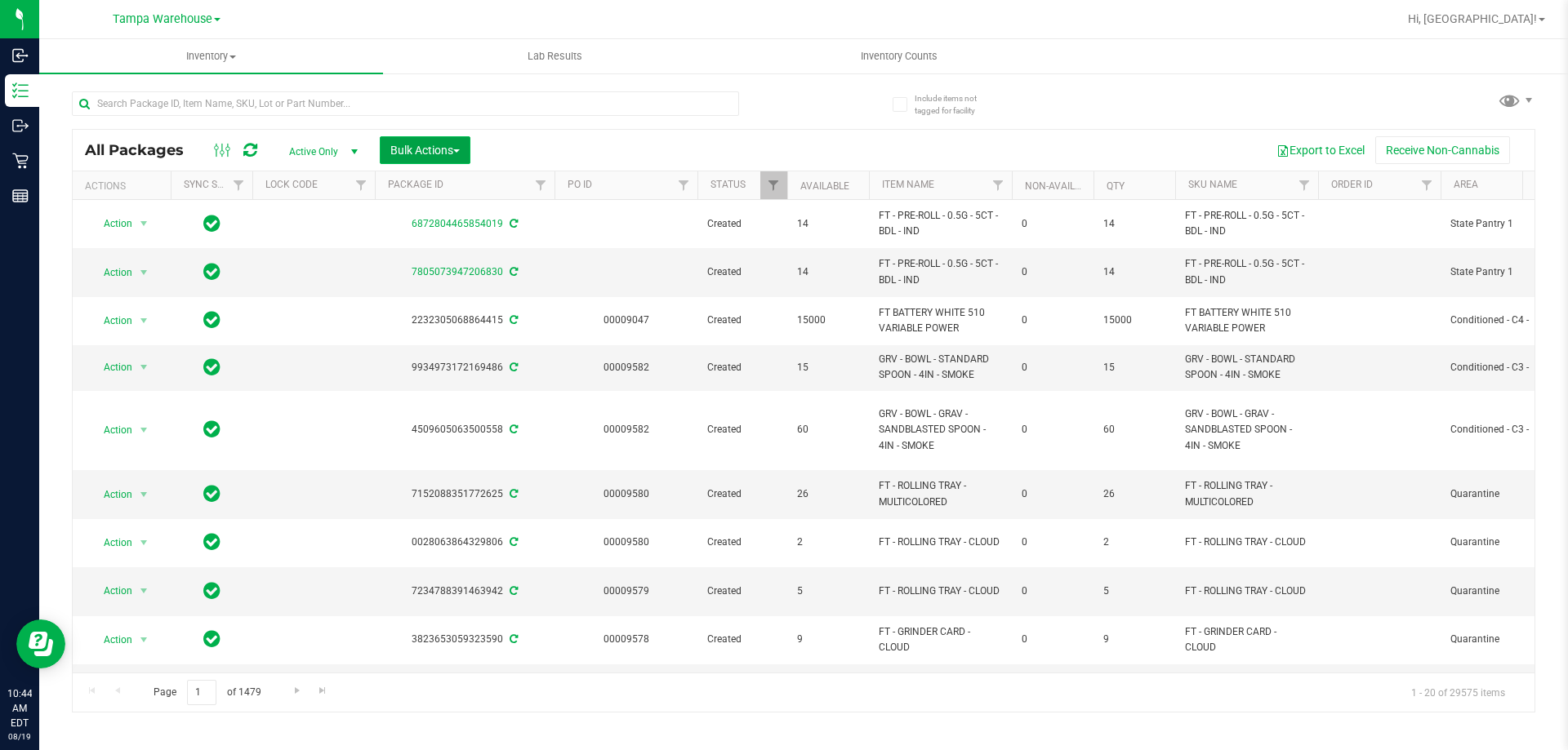
click at [434, 140] on button "Bulk Actions" at bounding box center [425, 151] width 91 height 28
click at [479, 187] on span "Add to outbound order" at bounding box center [445, 187] width 111 height 13
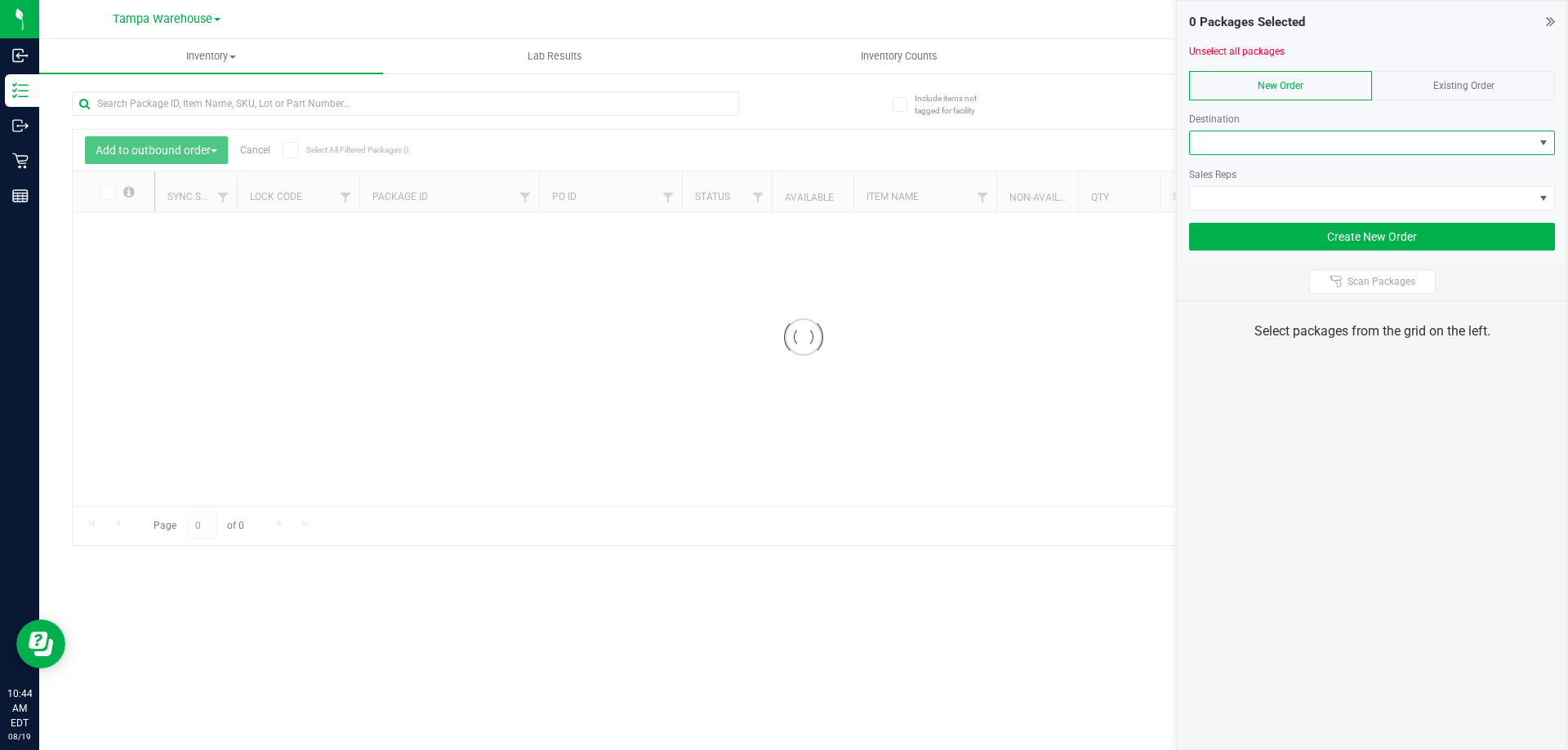
click at [1366, 140] on span at bounding box center [1361, 143] width 344 height 22
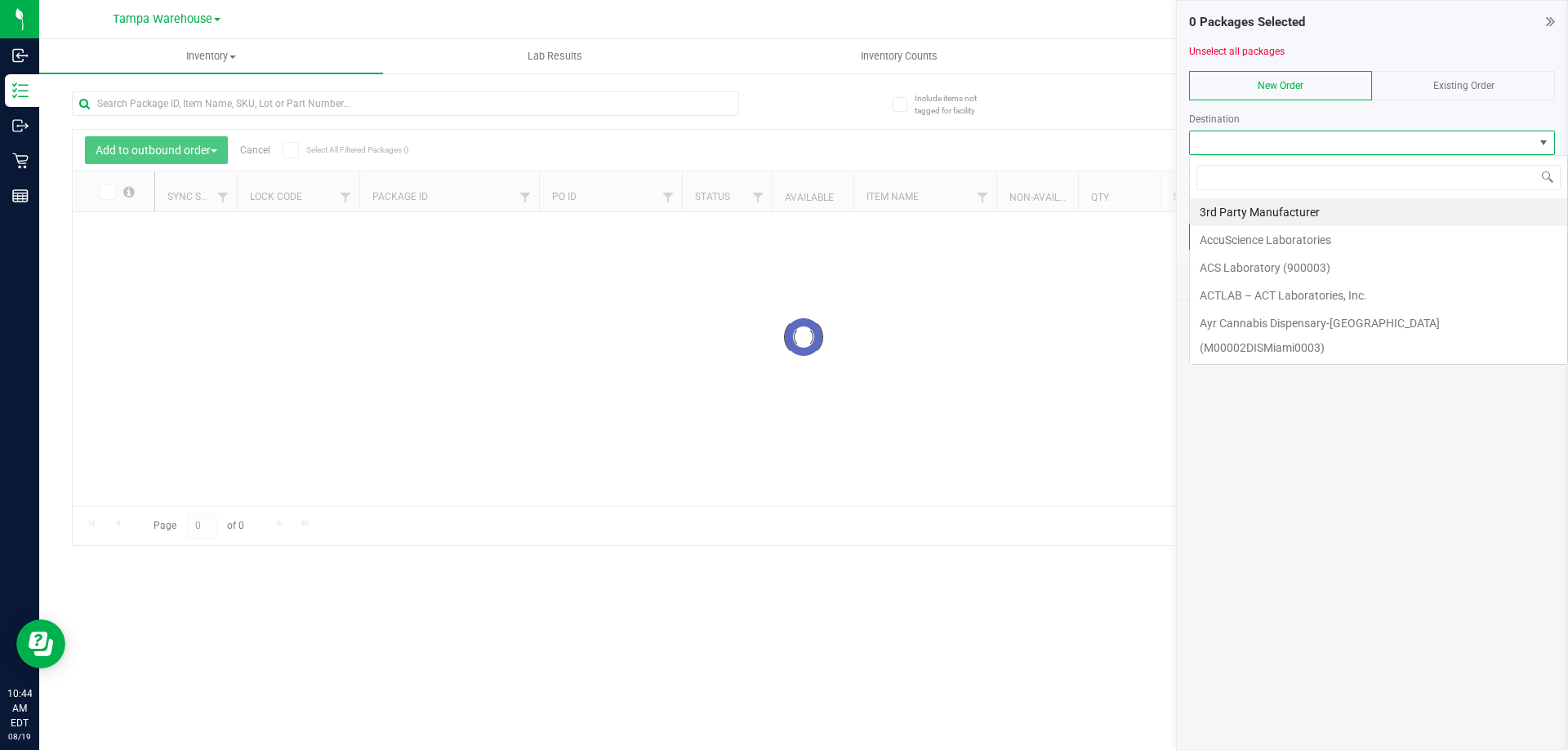
scroll to position [24, 366]
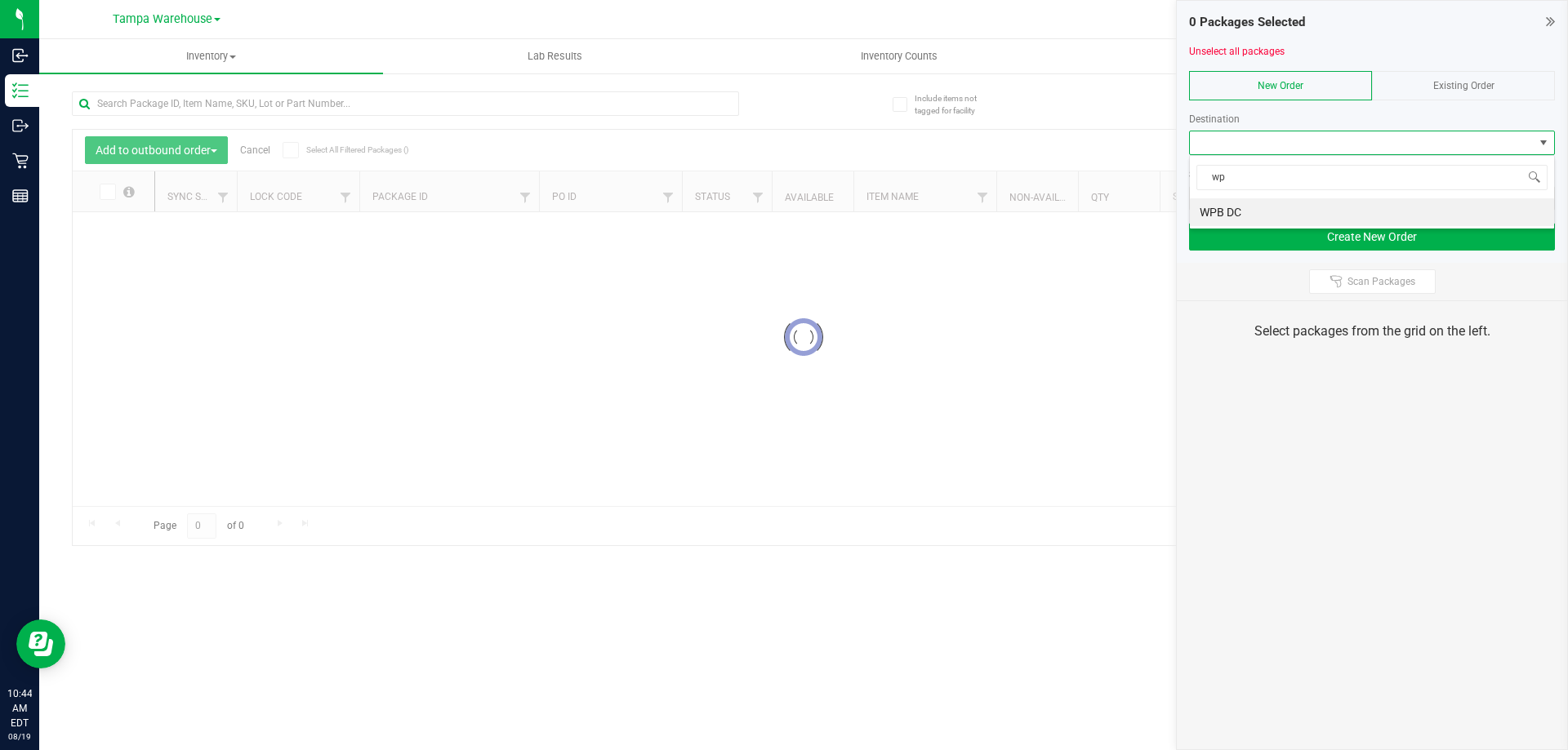
type input "wpb"
click at [1287, 209] on li "WPB DC" at bounding box center [1372, 212] width 364 height 28
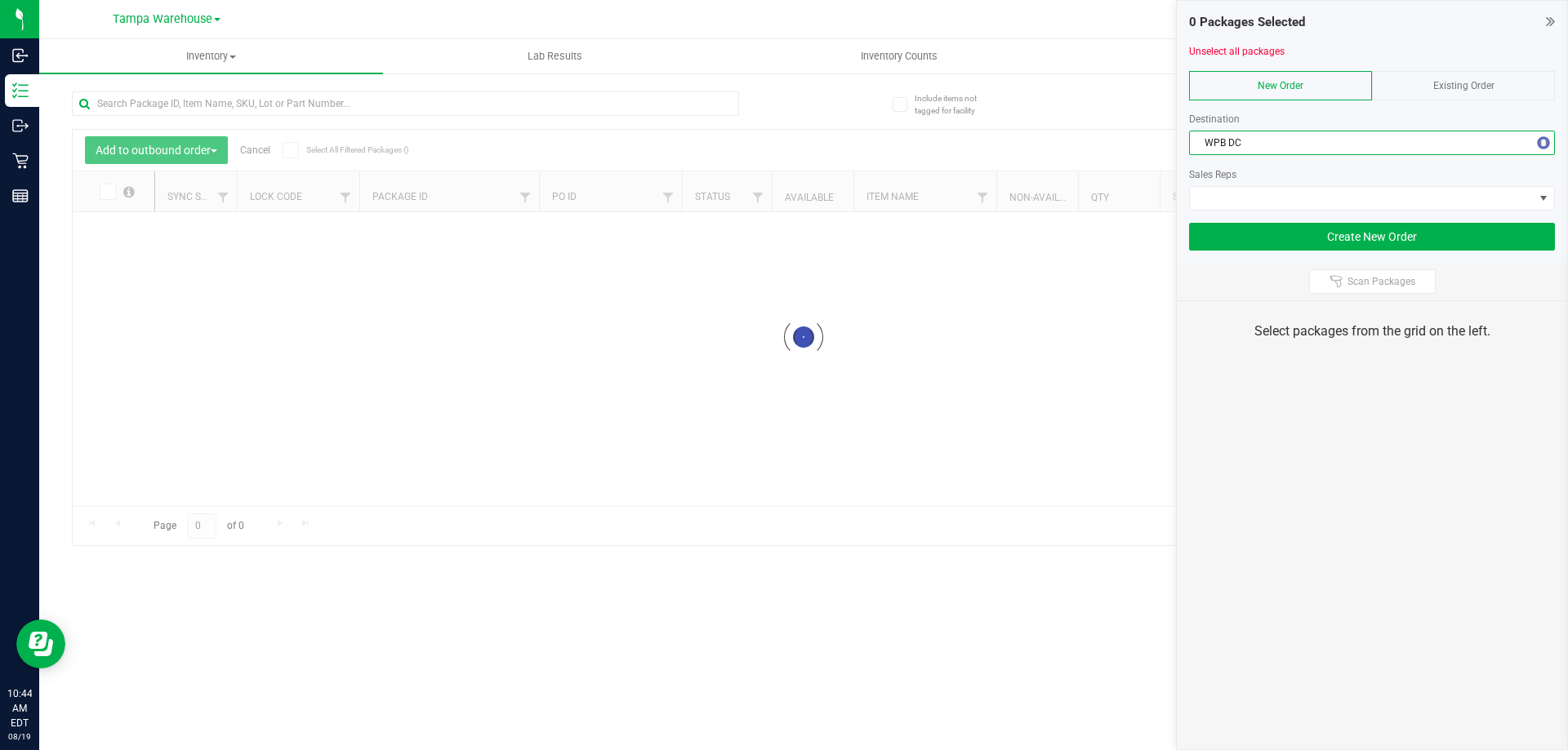
click at [1281, 183] on div "Sales Reps" at bounding box center [1372, 183] width 366 height 55
click at [1278, 199] on span at bounding box center [1361, 198] width 344 height 22
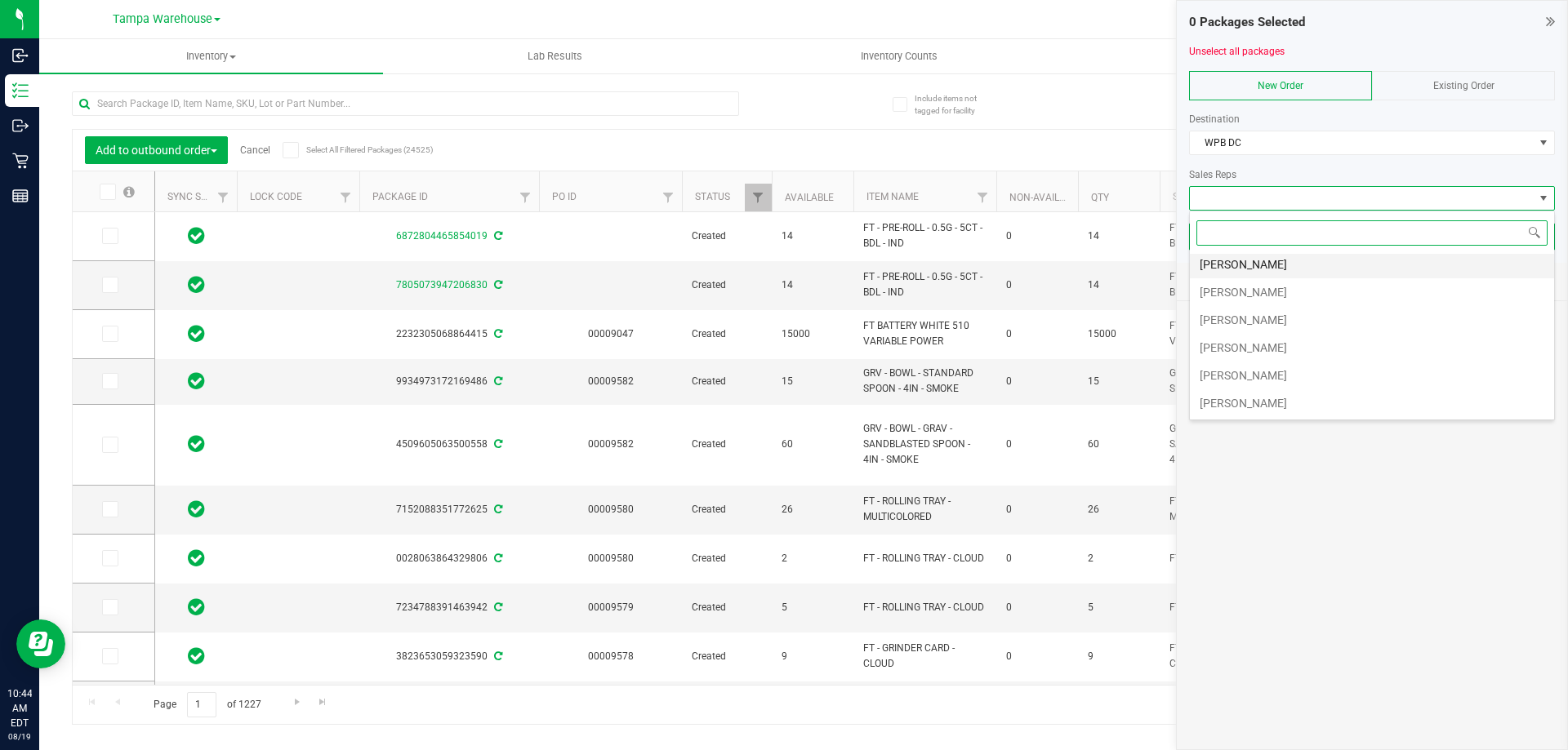
scroll to position [81, 0]
click at [1277, 348] on li "[PERSON_NAME]" at bounding box center [1372, 353] width 364 height 28
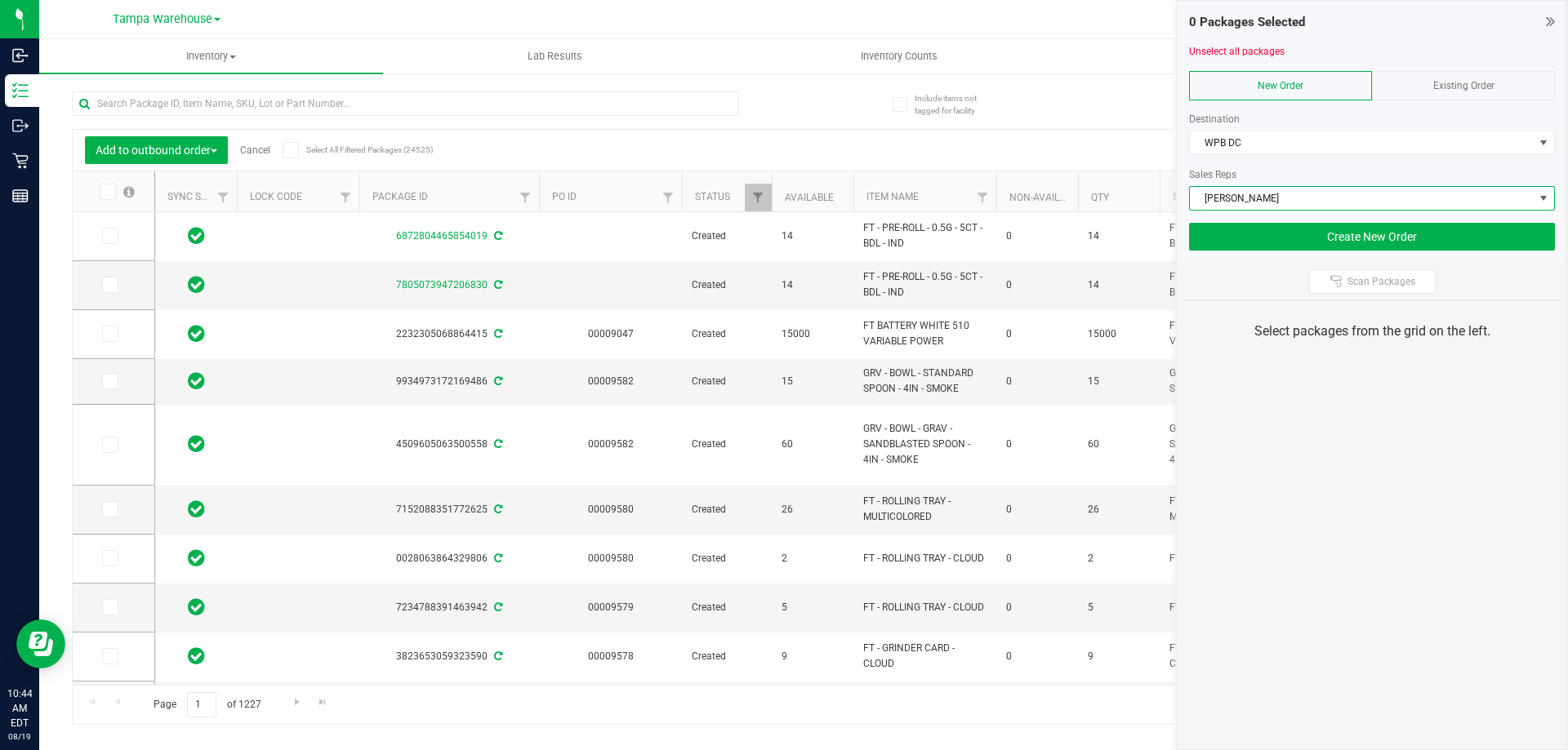
click at [1343, 341] on div "Select packages from the grid on the left." at bounding box center [1372, 331] width 390 height 61
click at [1388, 279] on span "Scan Packages" at bounding box center [1381, 281] width 67 height 13
click at [1376, 458] on div "0 Packages Selected Unselect all packages New Order Existing Order Destination …" at bounding box center [1372, 375] width 392 height 750
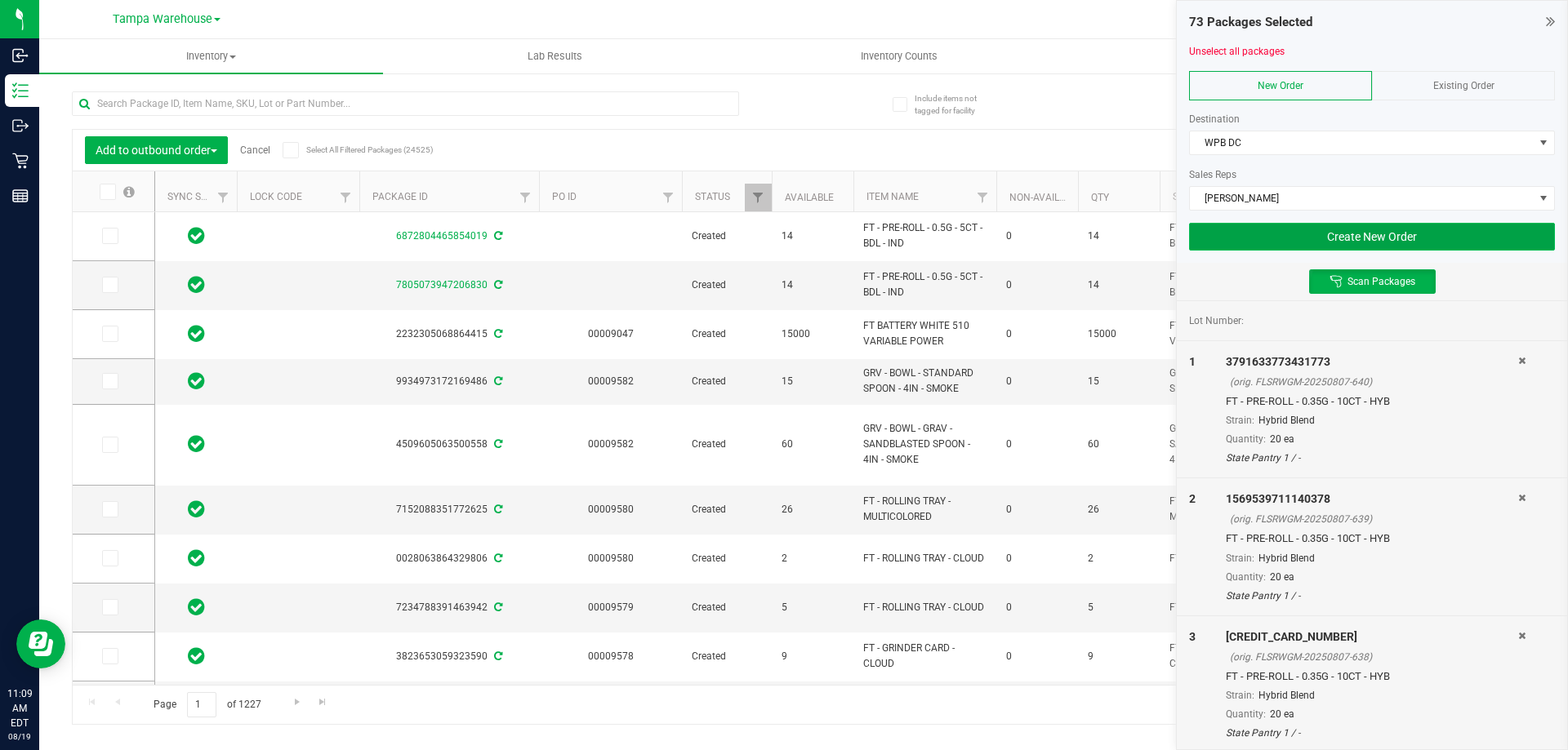
click at [1287, 232] on button "Create New Order" at bounding box center [1372, 237] width 366 height 28
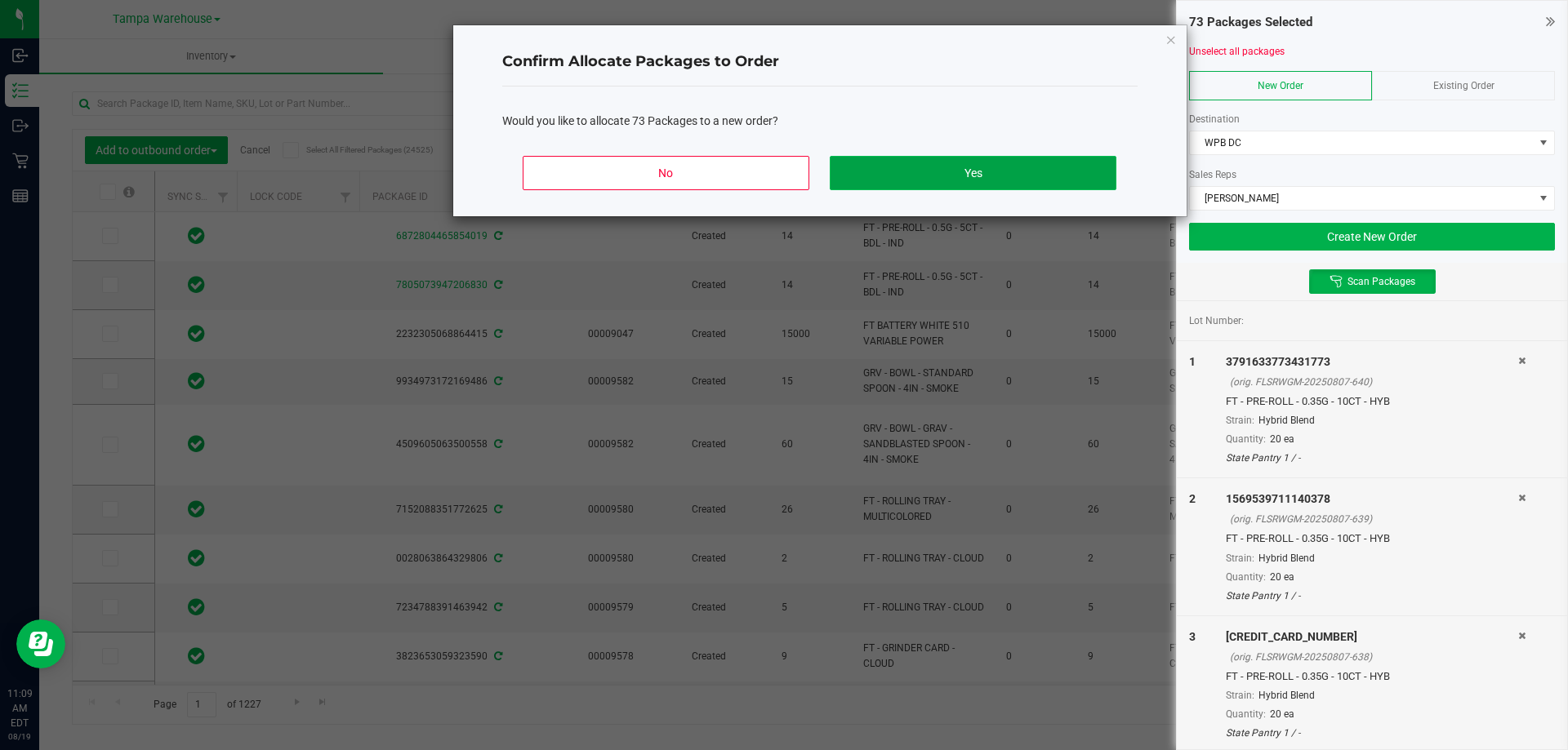
click at [1020, 157] on button "Yes" at bounding box center [973, 173] width 286 height 35
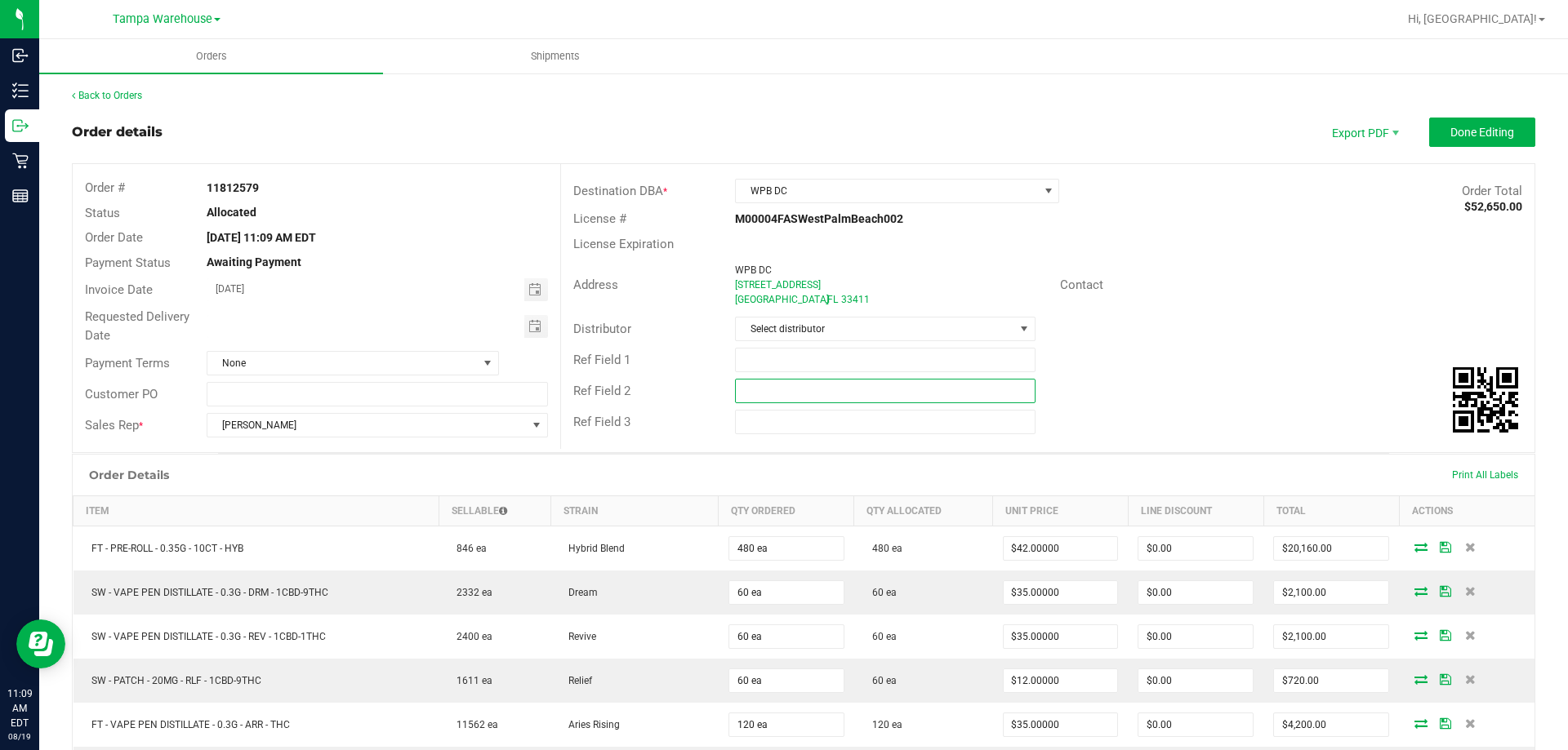
click at [834, 391] on input "text" at bounding box center [884, 391] width 299 height 24
paste input "cannabis"
type input "cannabis"
click at [834, 361] on input "text" at bounding box center [884, 360] width 299 height 24
type input "WPB DC PG7"
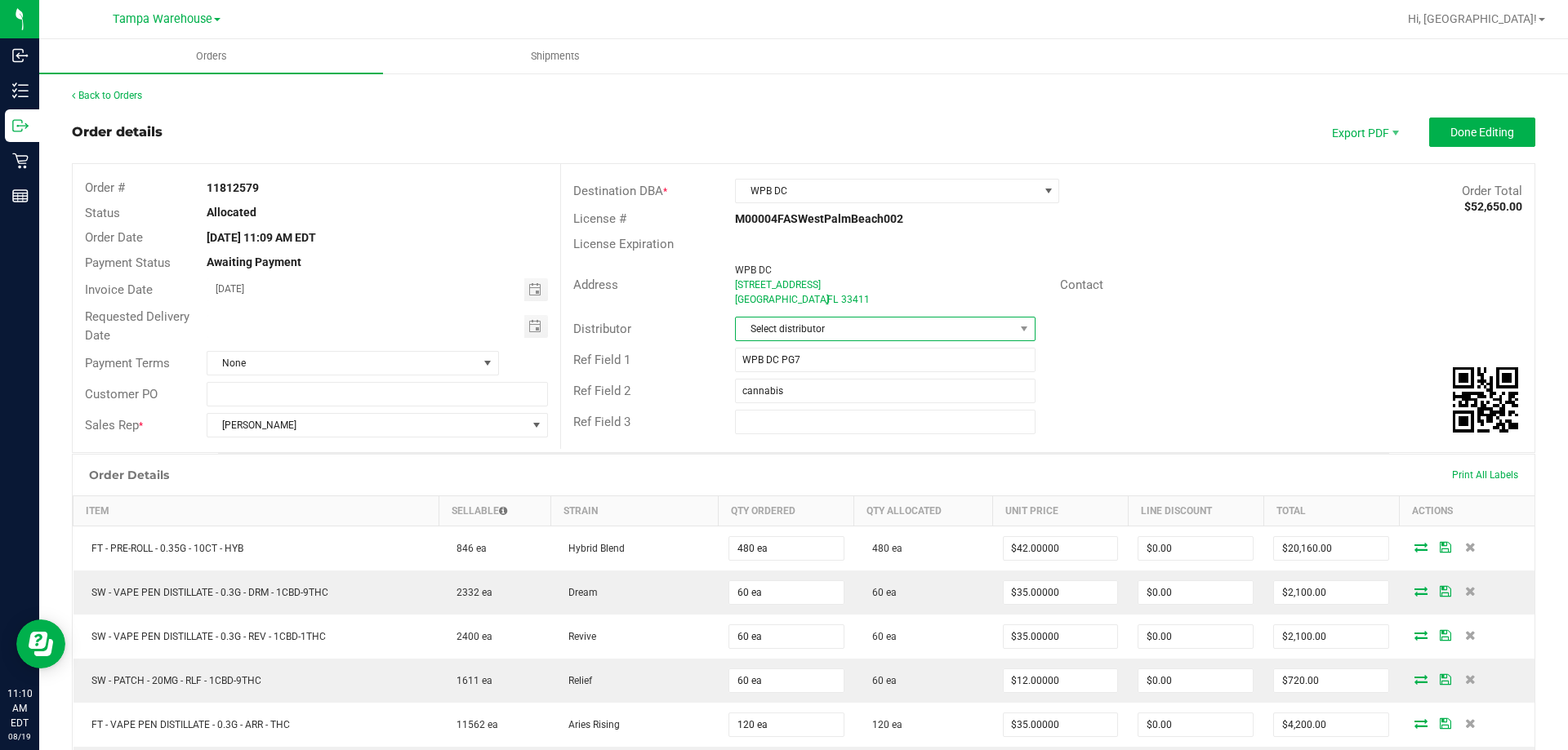
click at [837, 320] on span "Select distributor" at bounding box center [874, 329] width 278 height 22
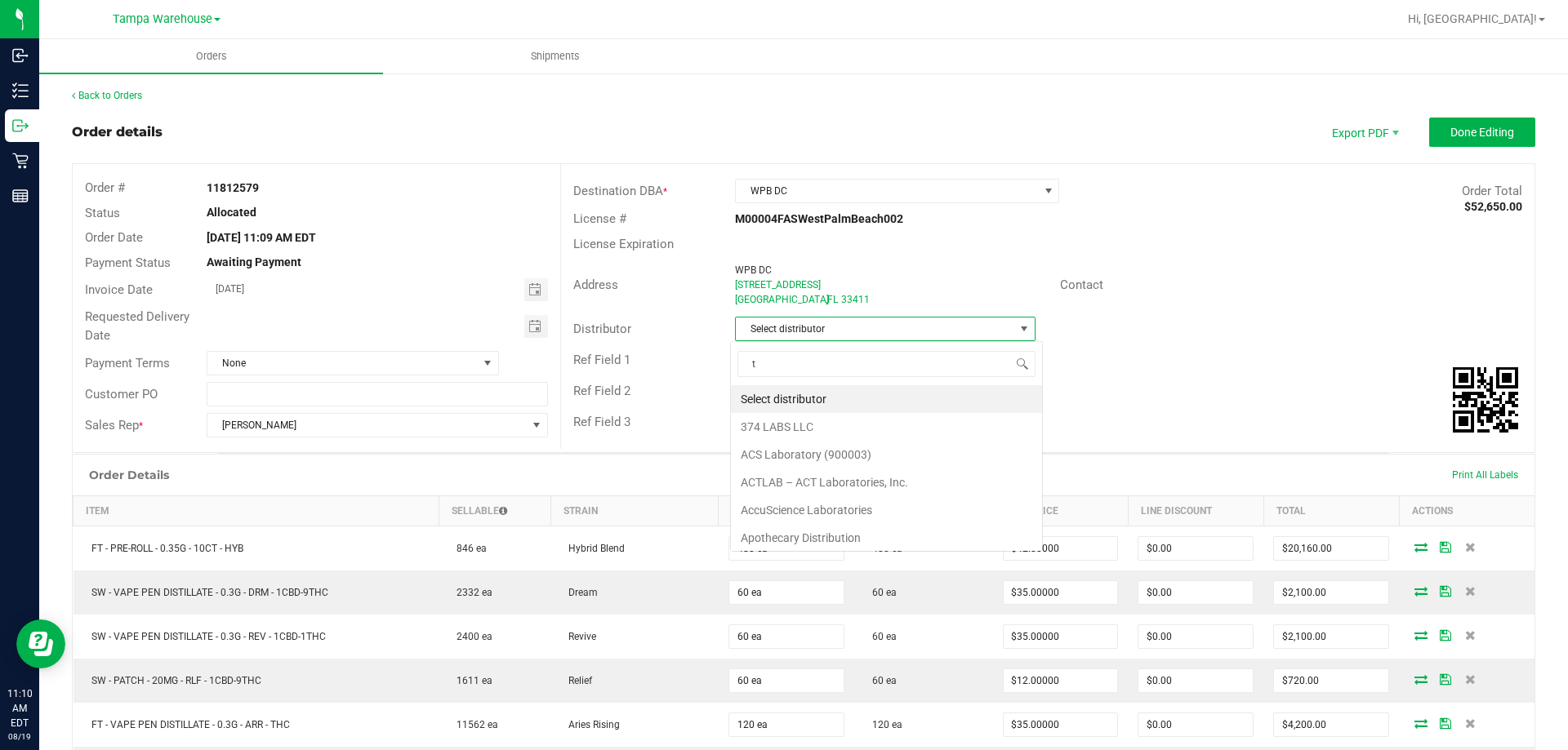
scroll to position [24, 297]
type input "tam"
click at [806, 425] on li "Tampa Warehouse" at bounding box center [879, 426] width 296 height 28
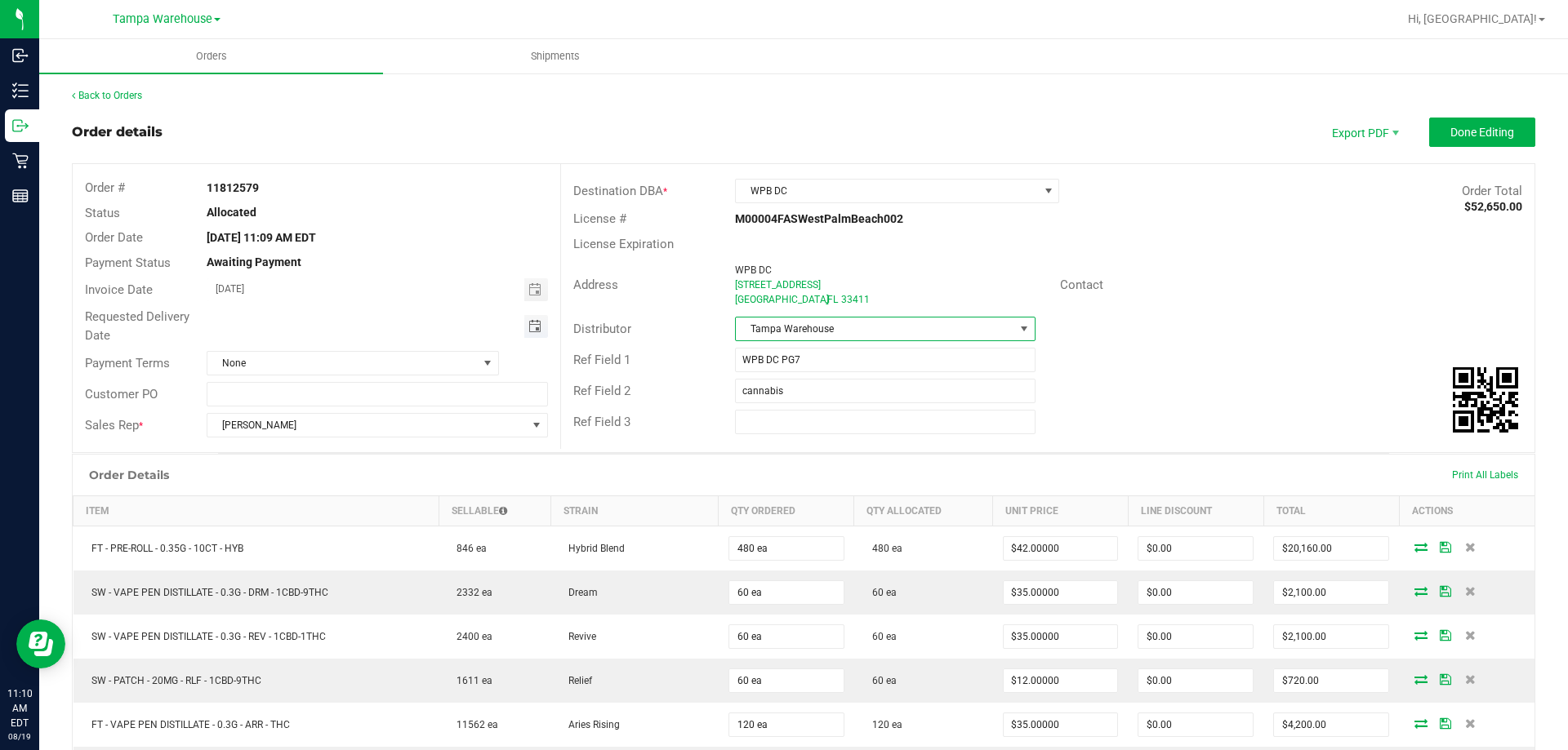
click at [534, 326] on span "Toggle calendar" at bounding box center [535, 326] width 13 height 13
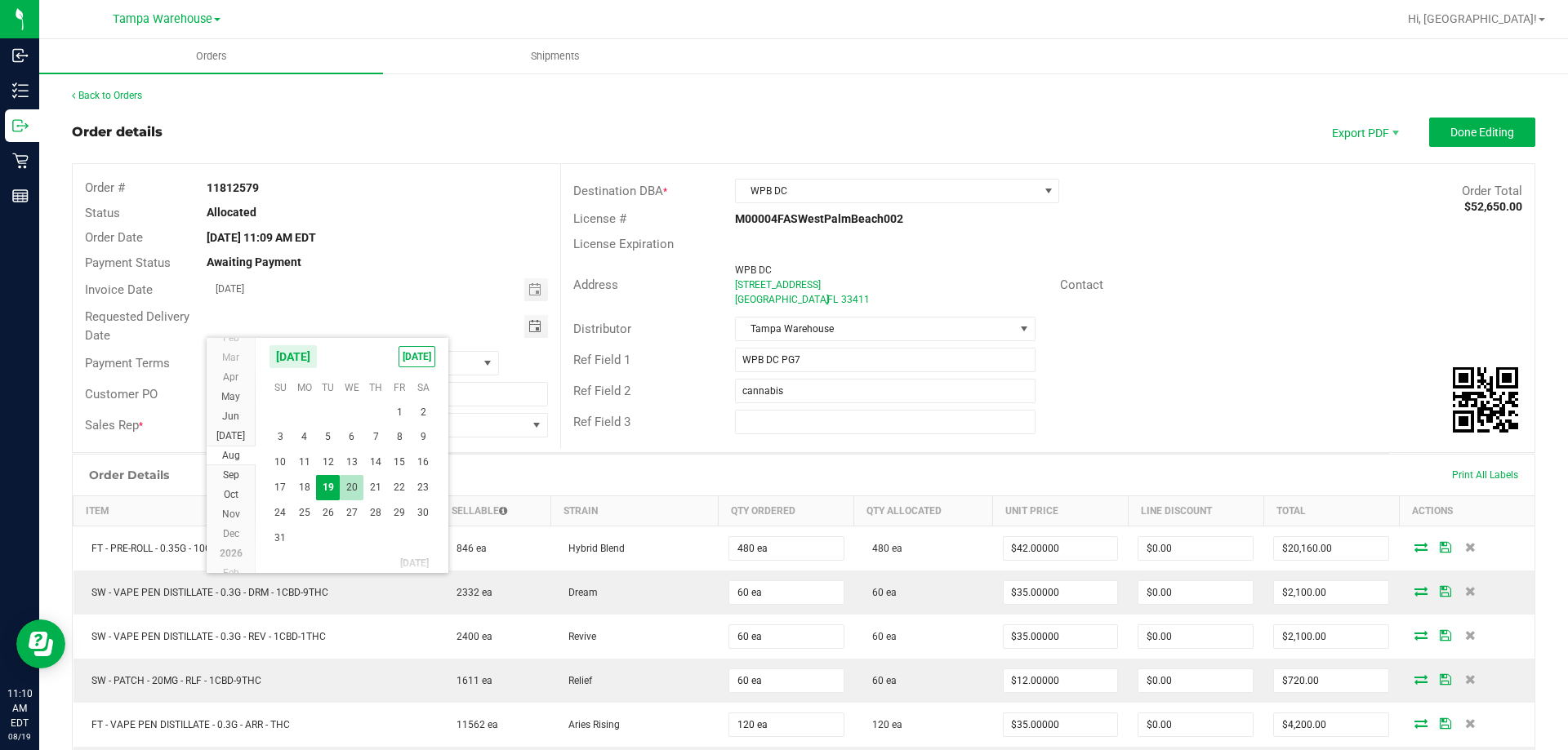
click at [354, 481] on span "20" at bounding box center [351, 487] width 23 height 25
type input "[DATE]"
click at [1498, 125] on span "Done Editing" at bounding box center [1482, 131] width 64 height 13
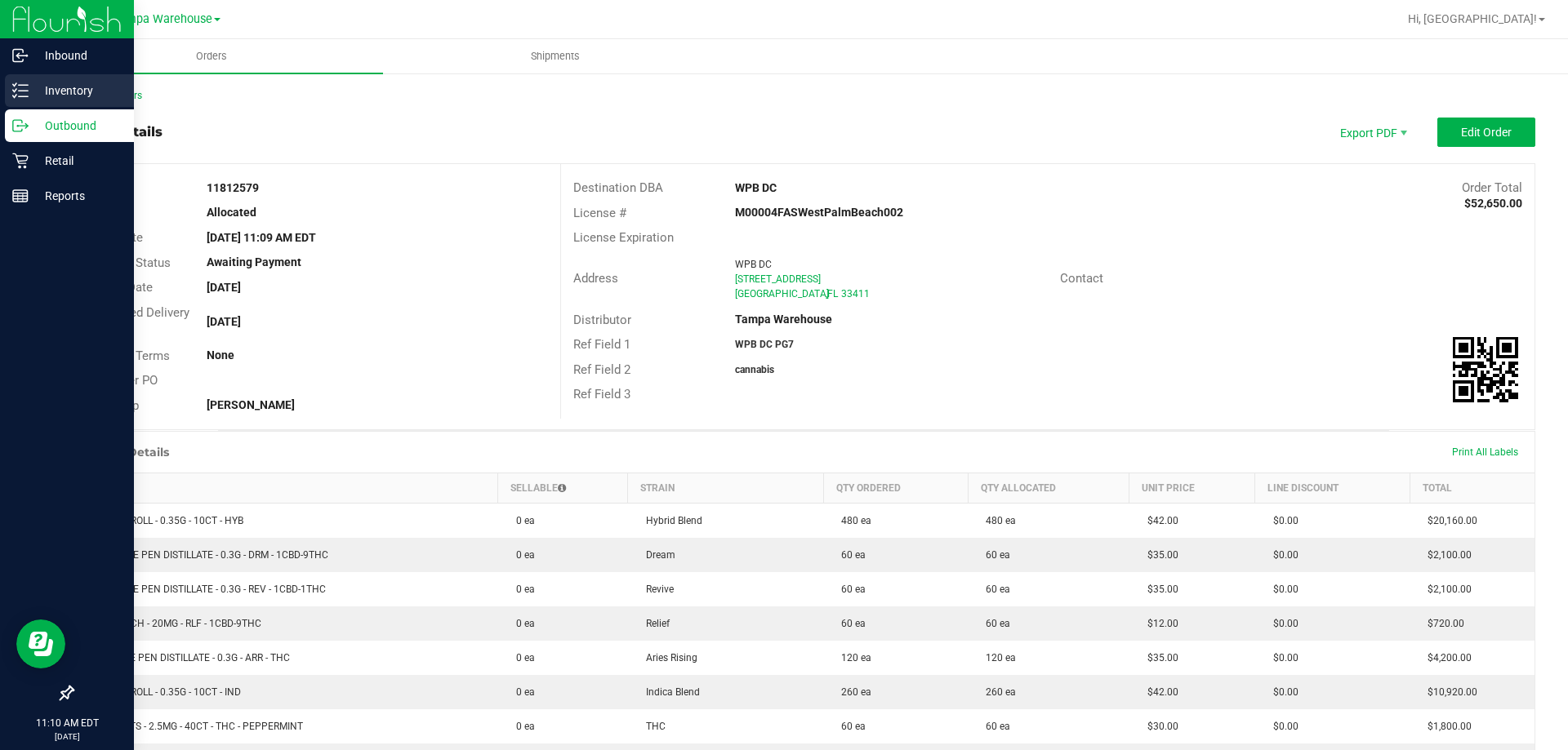
click at [37, 91] on p "Inventory" at bounding box center [77, 90] width 98 height 20
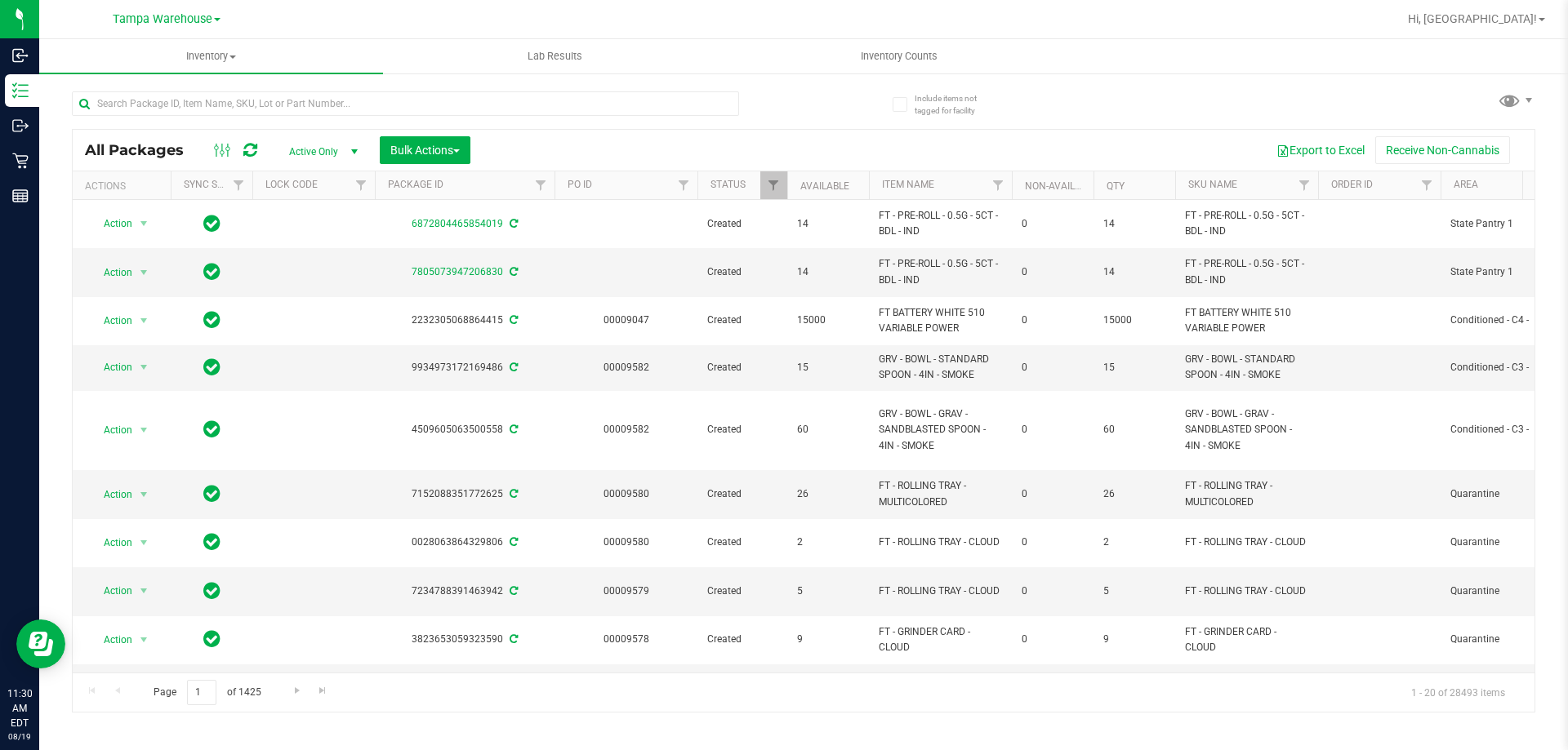
click at [413, 167] on div "All Packages Active Only Active Only Lab Samples Locked All External Internal B…" at bounding box center [803, 150] width 1462 height 41
click at [416, 157] on button "Bulk Actions" at bounding box center [425, 151] width 91 height 28
click at [442, 191] on span "Add to outbound order" at bounding box center [445, 187] width 111 height 13
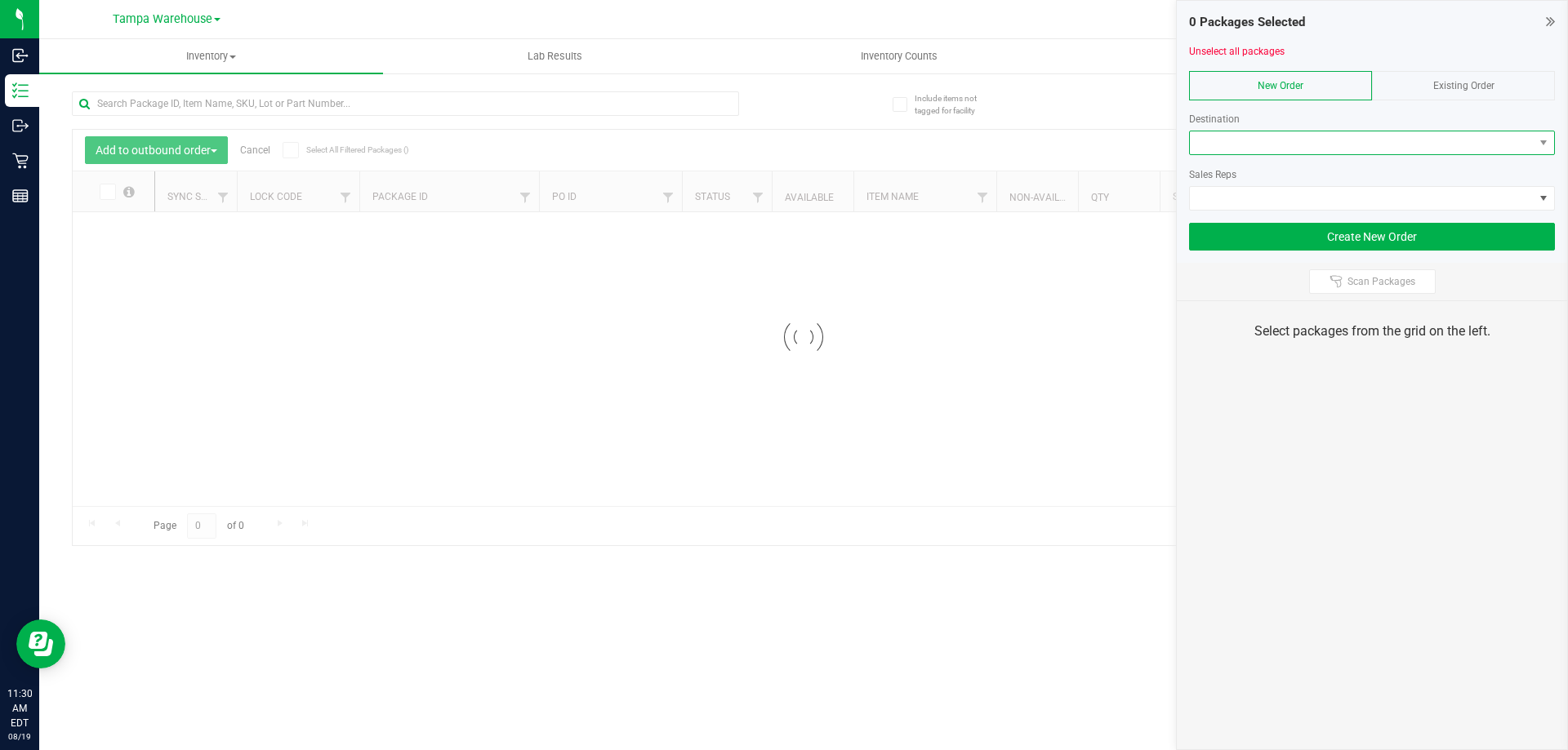
click at [1305, 144] on span at bounding box center [1361, 143] width 344 height 22
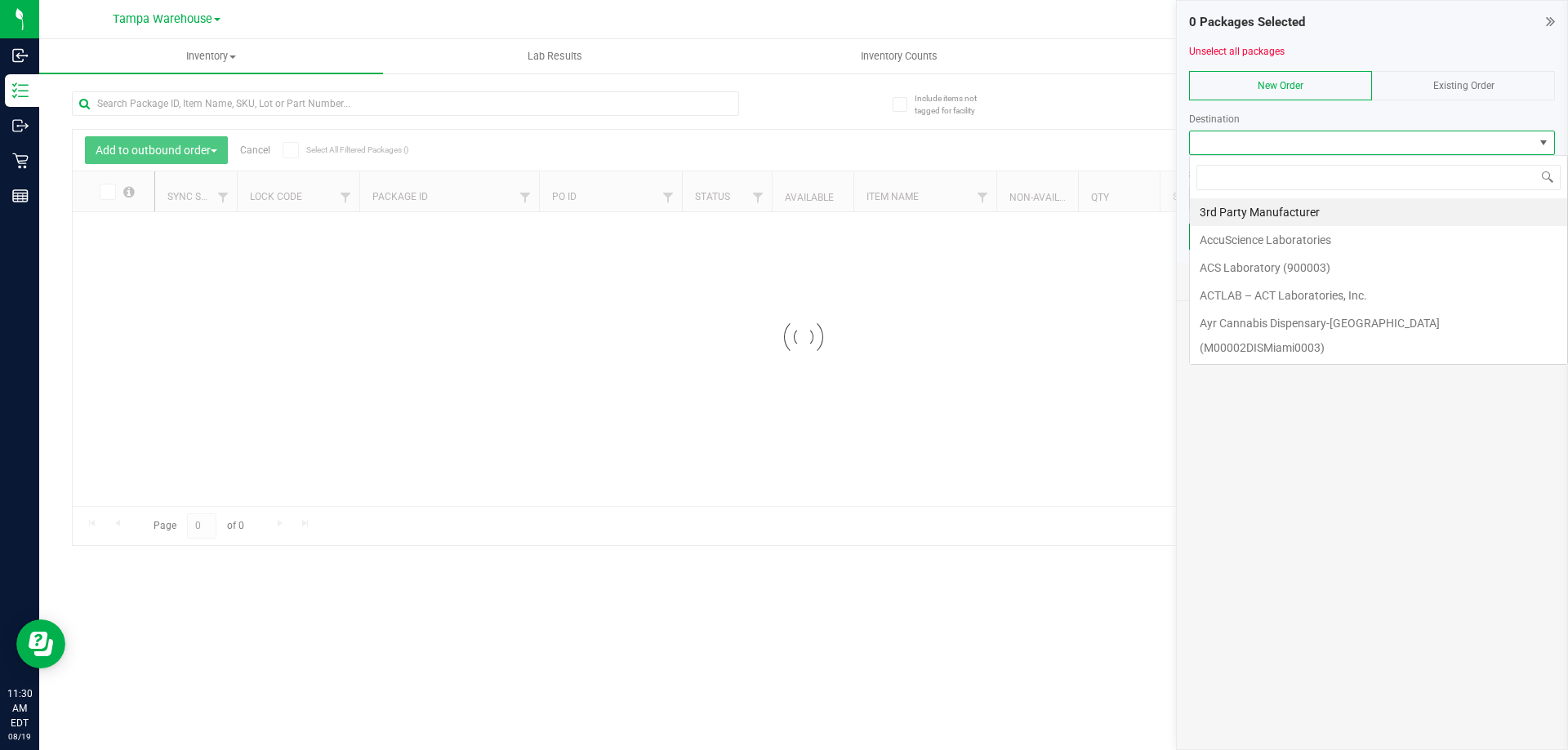
scroll to position [24, 366]
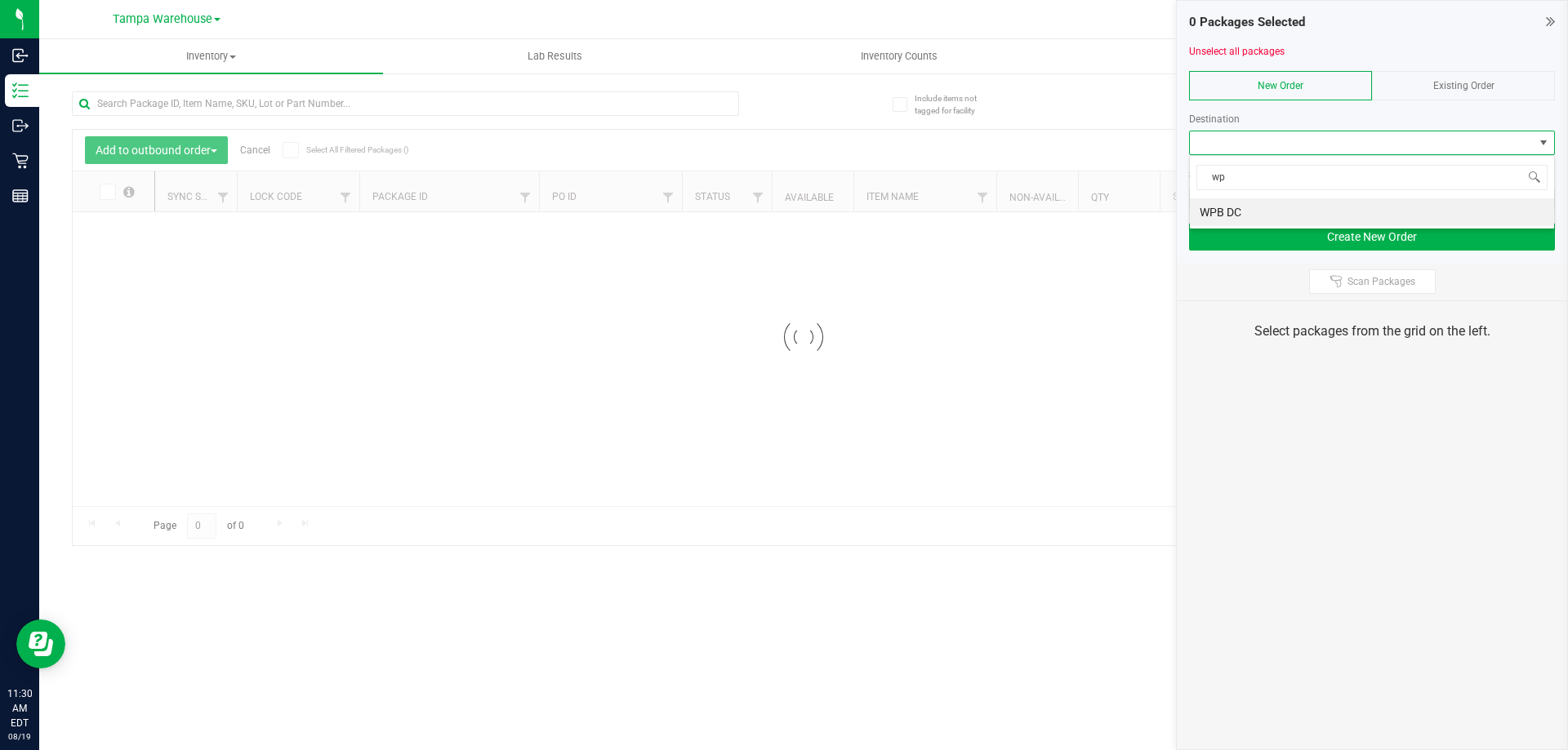
type input "wpb"
click at [1263, 204] on li "WPB DC" at bounding box center [1372, 212] width 364 height 28
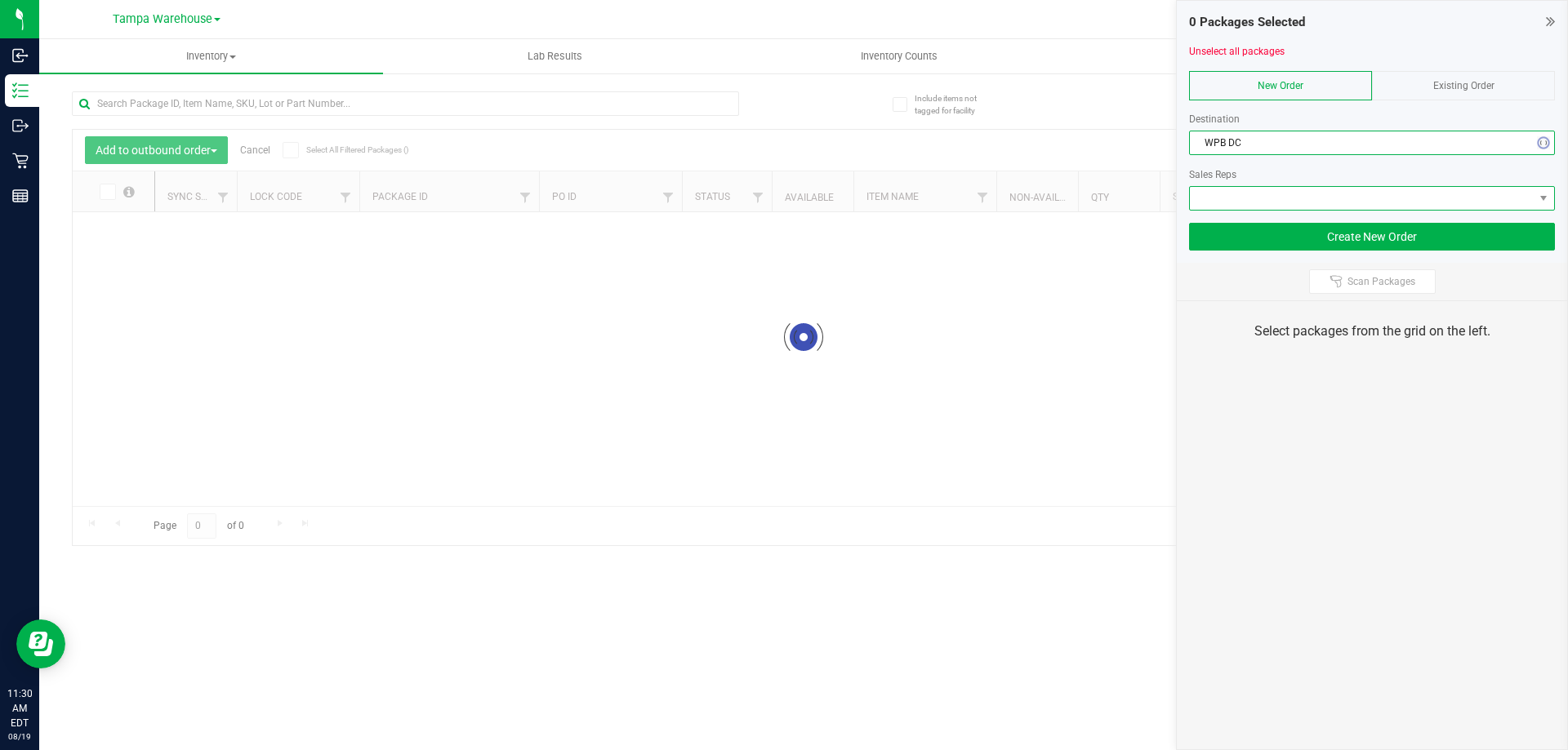
click at [1263, 194] on span at bounding box center [1361, 198] width 344 height 22
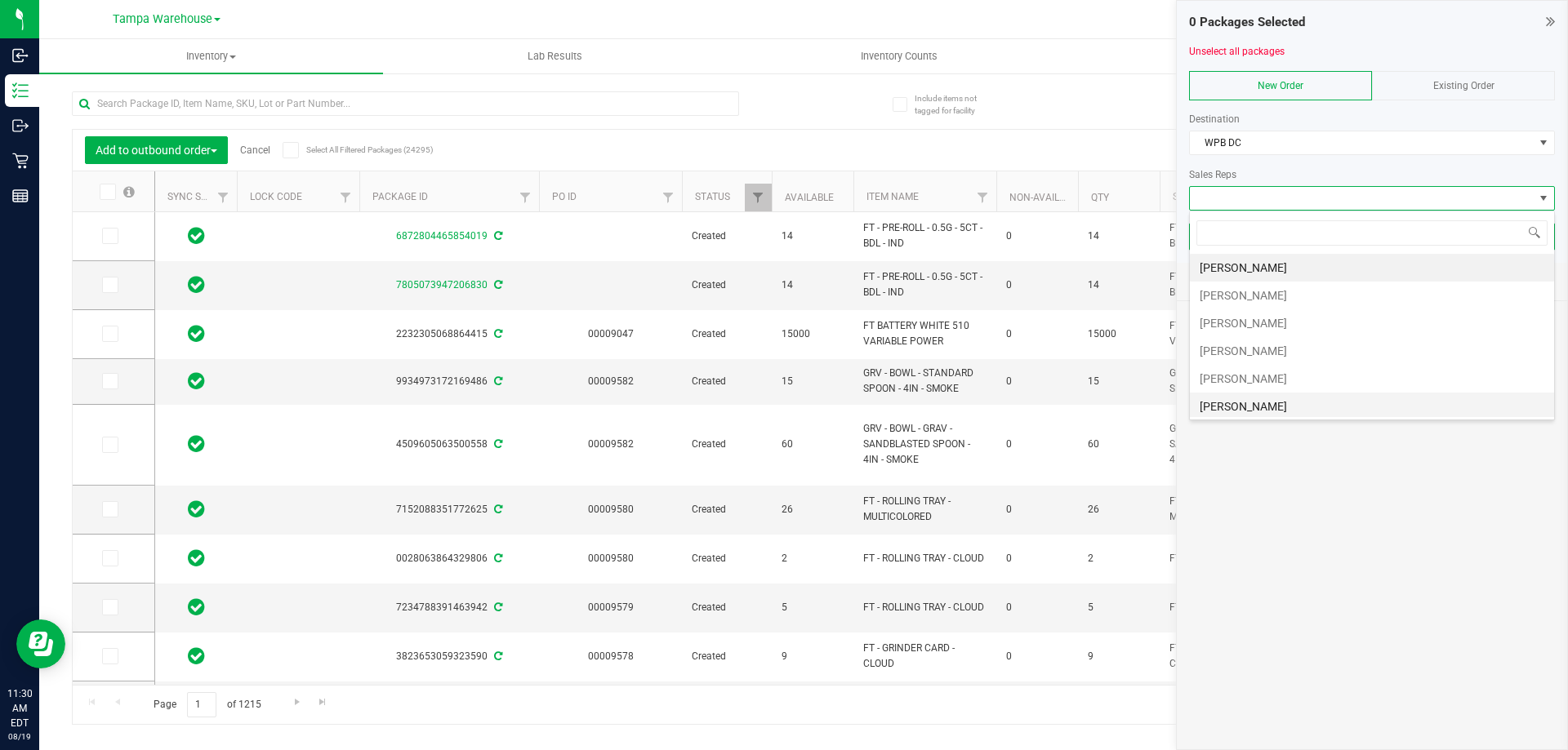
scroll to position [81, 0]
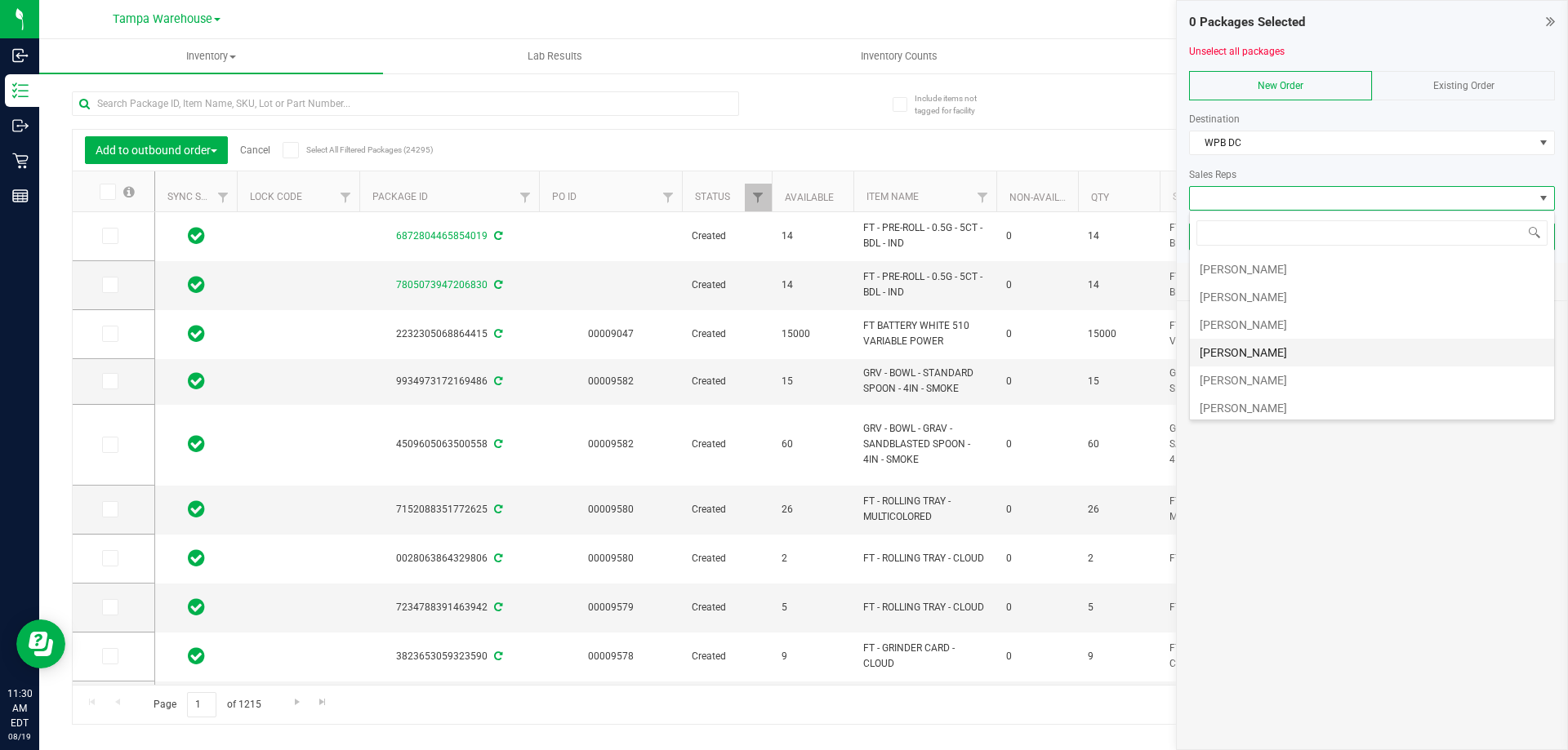
click at [1254, 346] on li "[PERSON_NAME]" at bounding box center [1372, 353] width 364 height 28
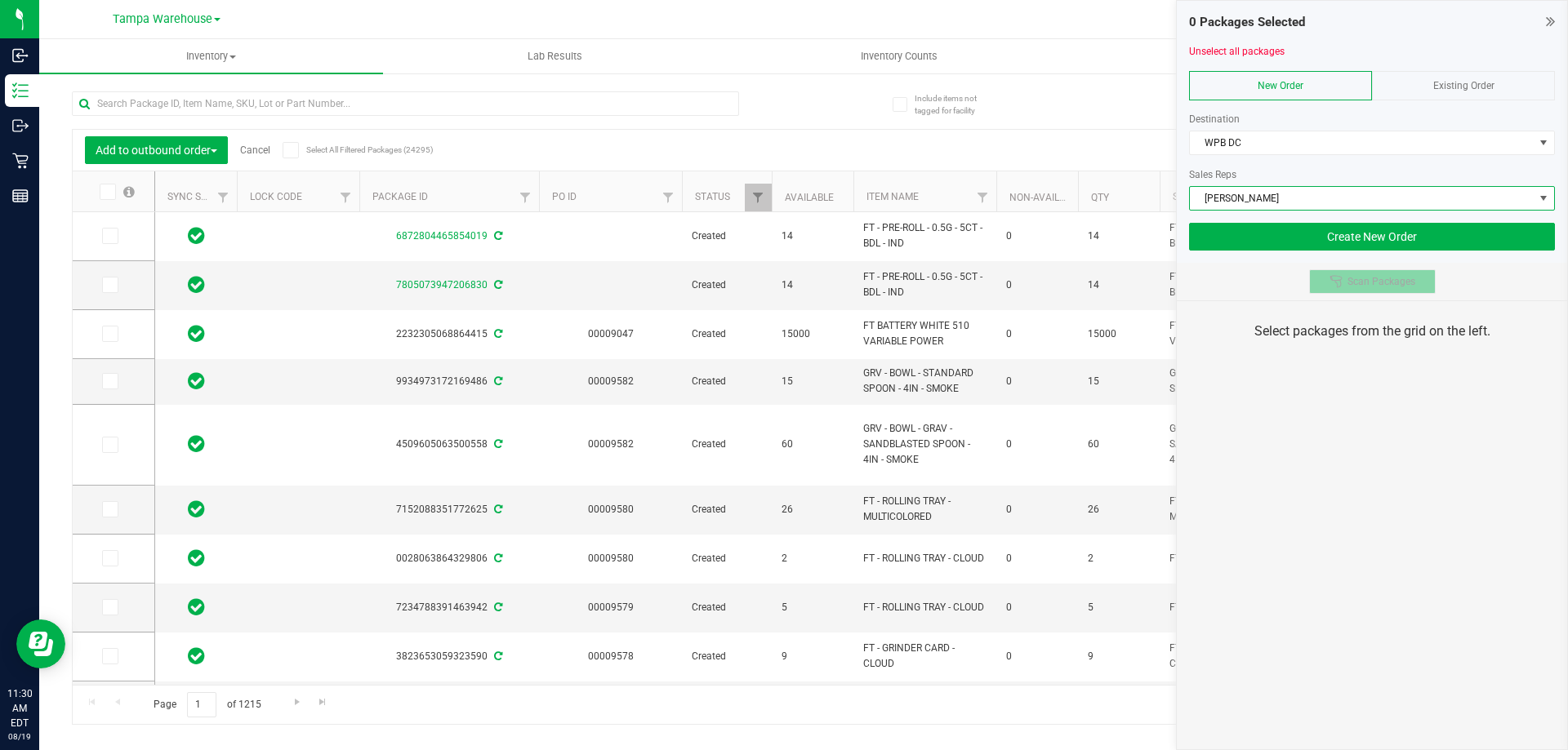
click at [1357, 283] on span "Scan Packages" at bounding box center [1381, 281] width 67 height 13
click at [1355, 418] on div "0 Packages Selected Unselect all packages New Order Existing Order Destination …" at bounding box center [1372, 375] width 392 height 750
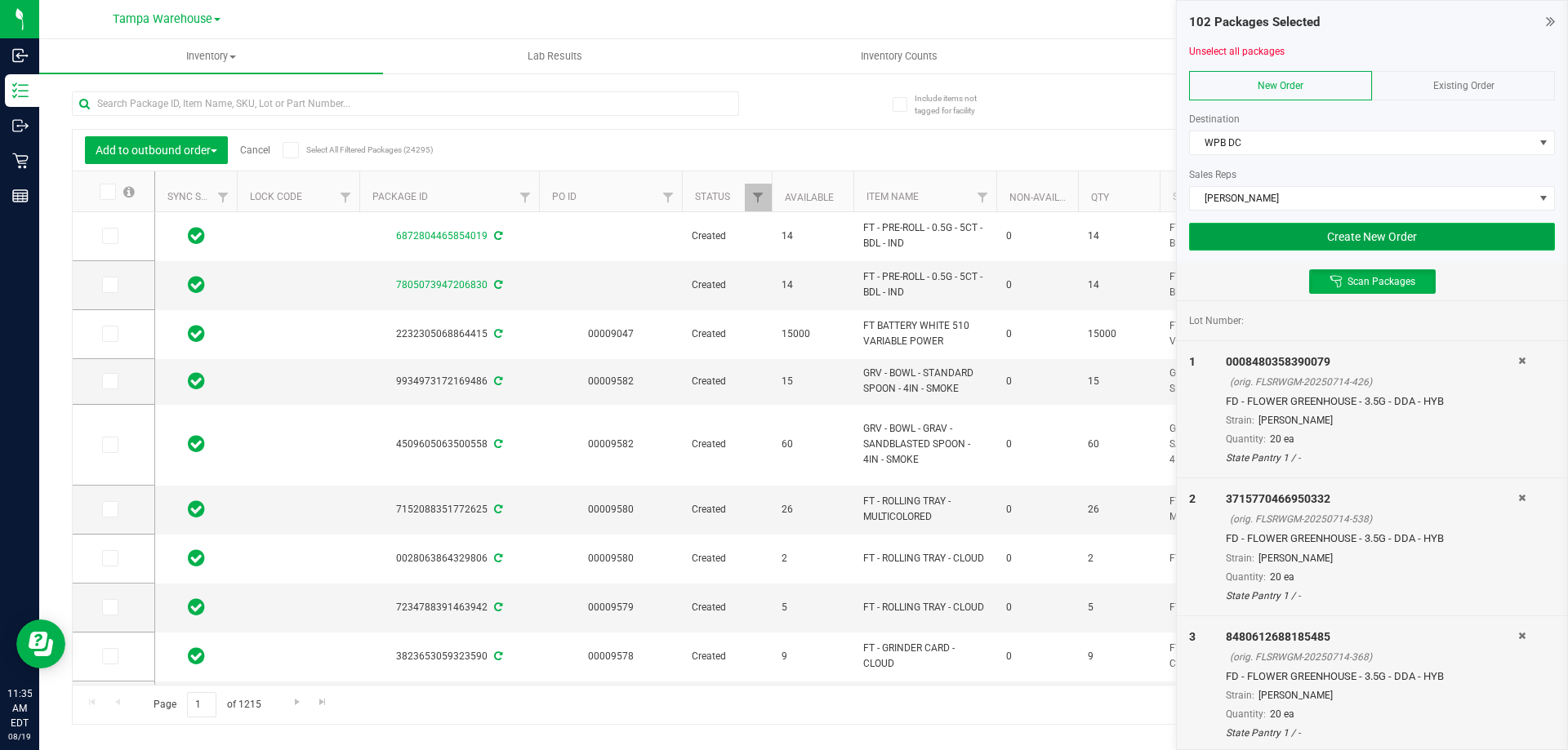
click at [1277, 237] on button "Create New Order" at bounding box center [1372, 237] width 366 height 28
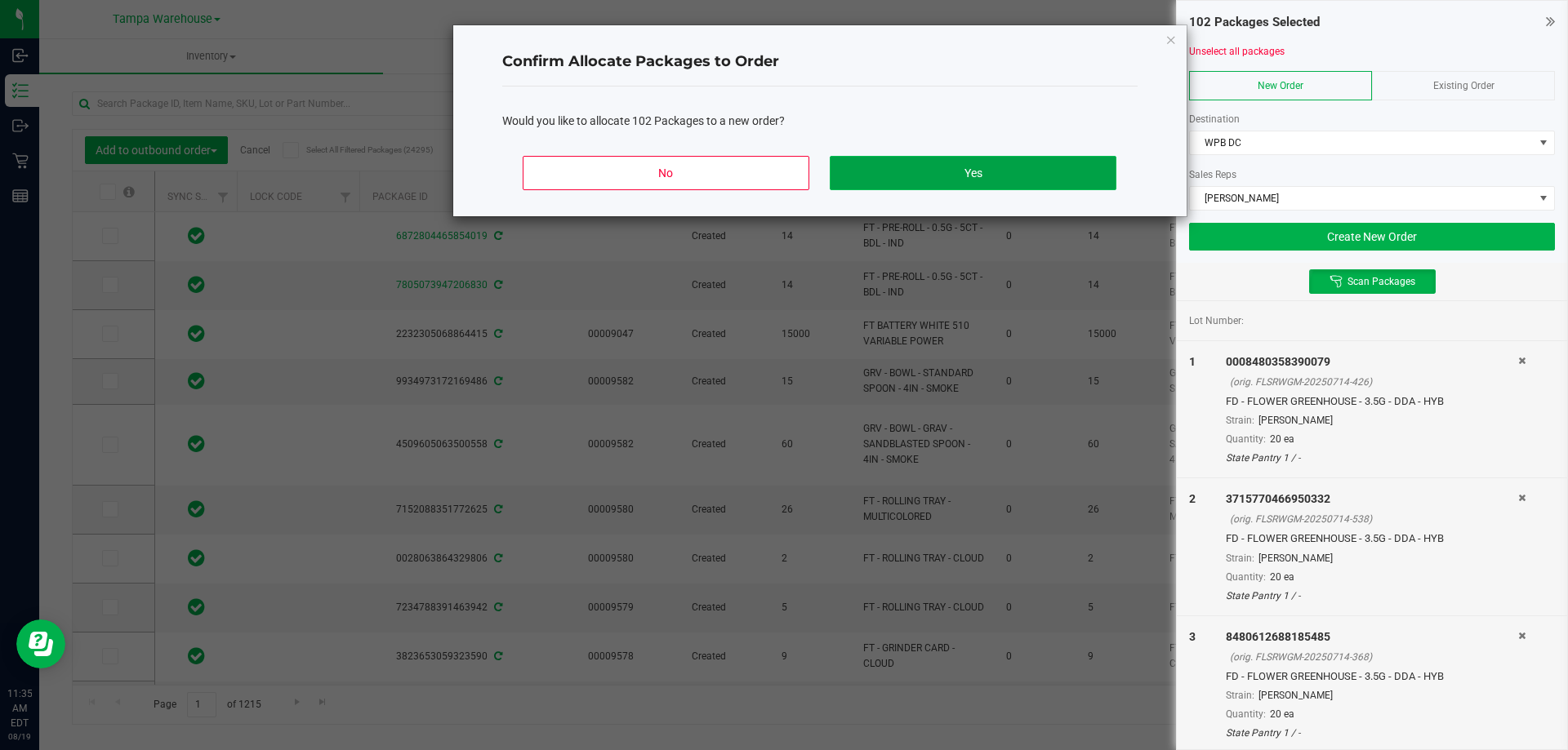
click at [1013, 175] on button "Yes" at bounding box center [973, 173] width 286 height 35
